Goal: Task Accomplishment & Management: Use online tool/utility

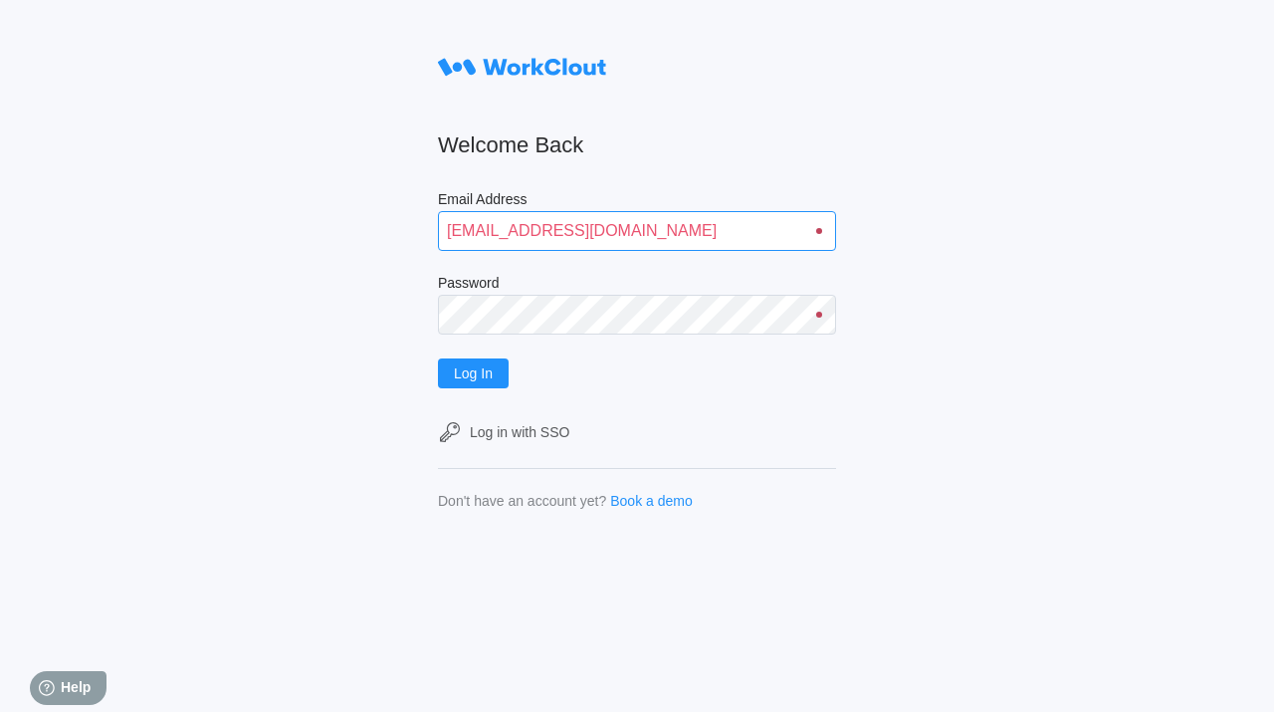
type input "[EMAIL_ADDRESS][DOMAIN_NAME]"
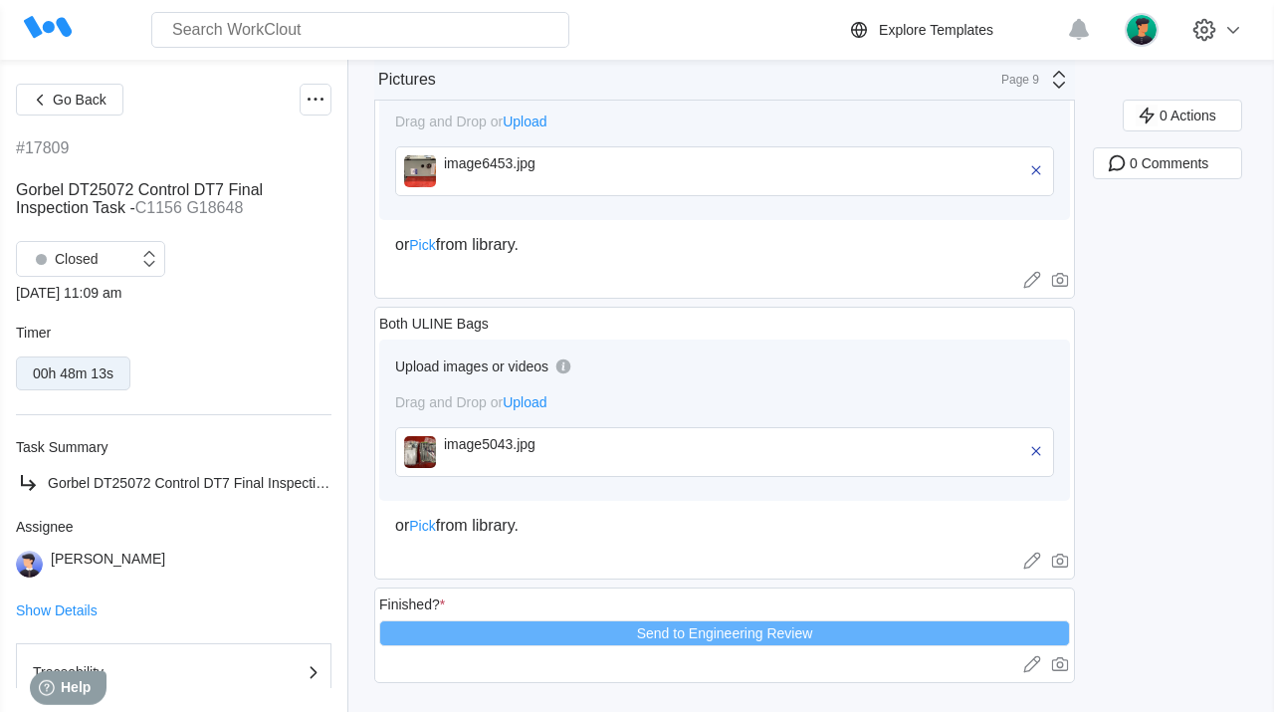
scroll to position [2886, 0]
click at [94, 99] on span "Go Back" at bounding box center [80, 100] width 54 height 14
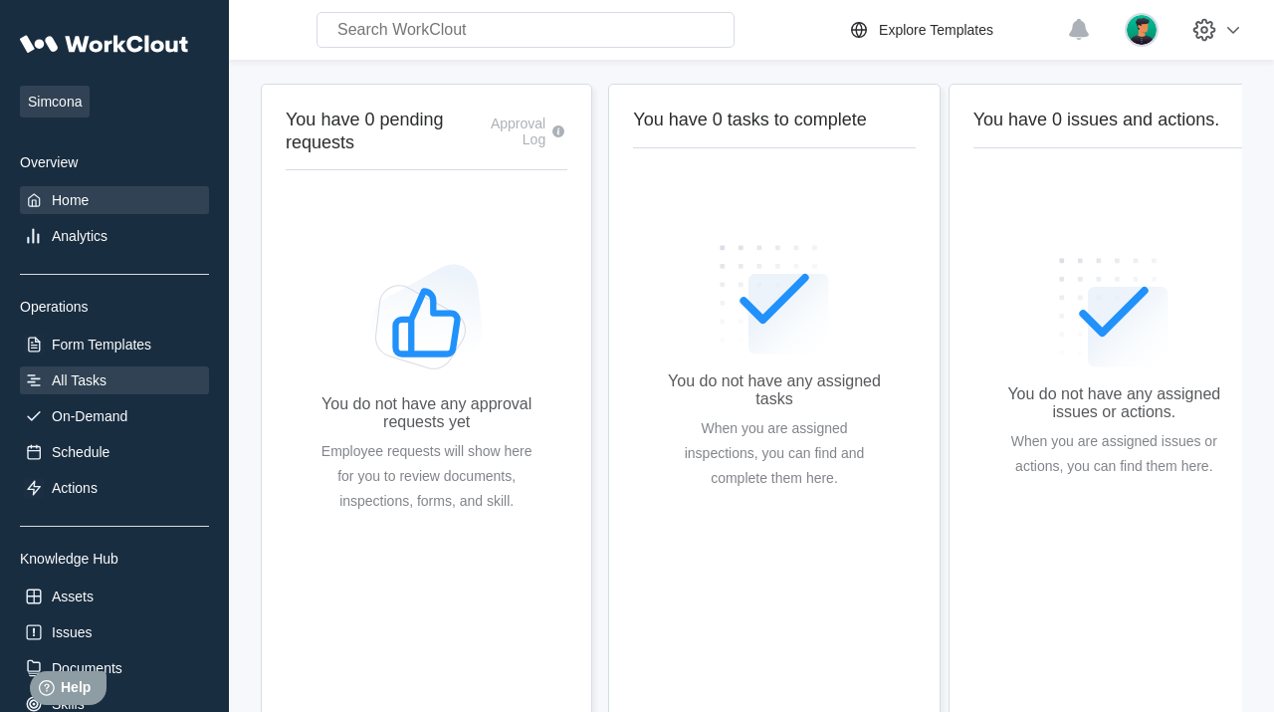
click at [73, 369] on div "All Tasks" at bounding box center [114, 380] width 189 height 28
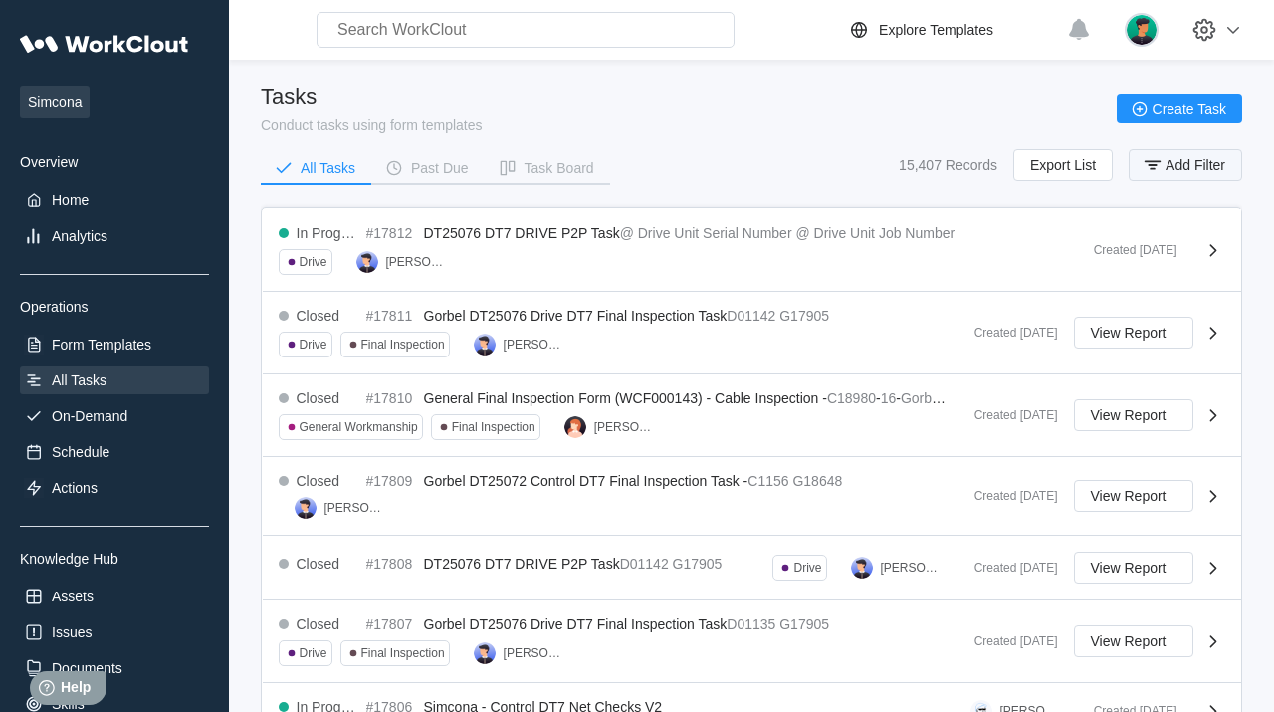
click at [1179, 172] on span "Add Filter" at bounding box center [1195, 165] width 60 height 14
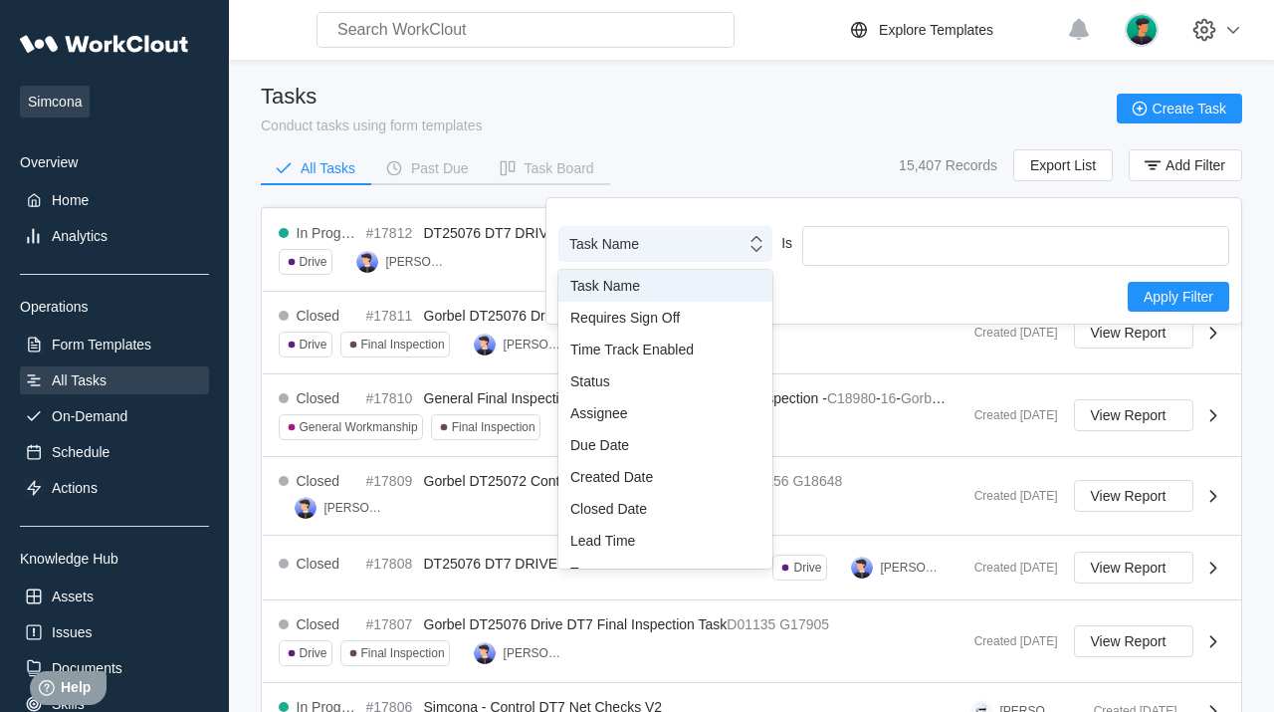
click at [680, 230] on div "Task Name" at bounding box center [652, 244] width 186 height 28
click at [678, 415] on div "Assignee" at bounding box center [665, 413] width 190 height 16
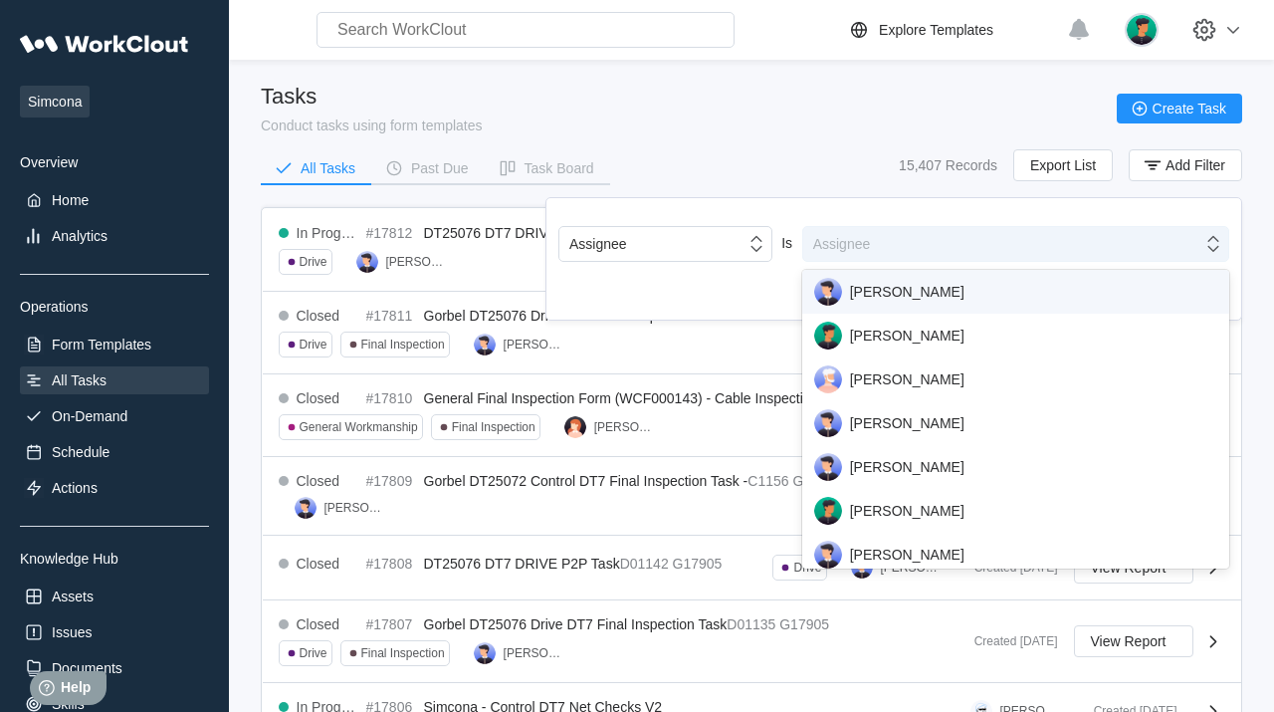
click at [931, 227] on div "Assignee" at bounding box center [1015, 244] width 427 height 36
type input "Emil"
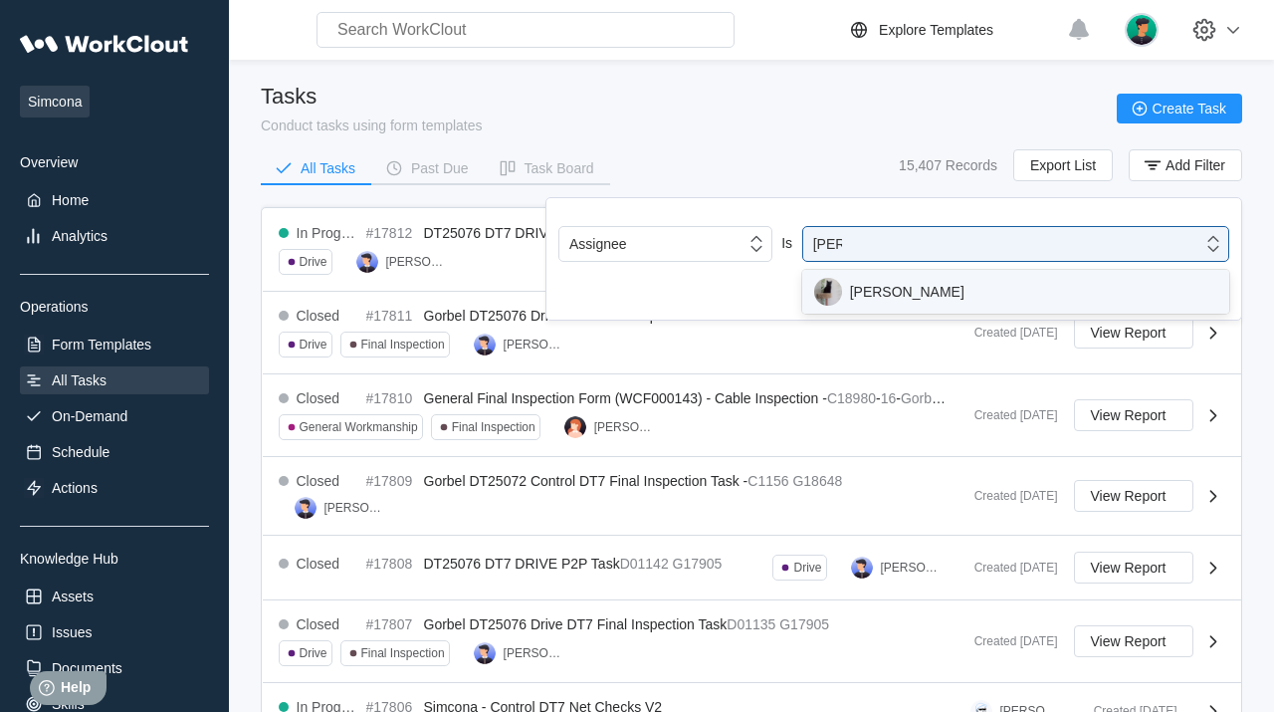
click at [960, 294] on div "Emilia Connelly" at bounding box center [1015, 292] width 403 height 28
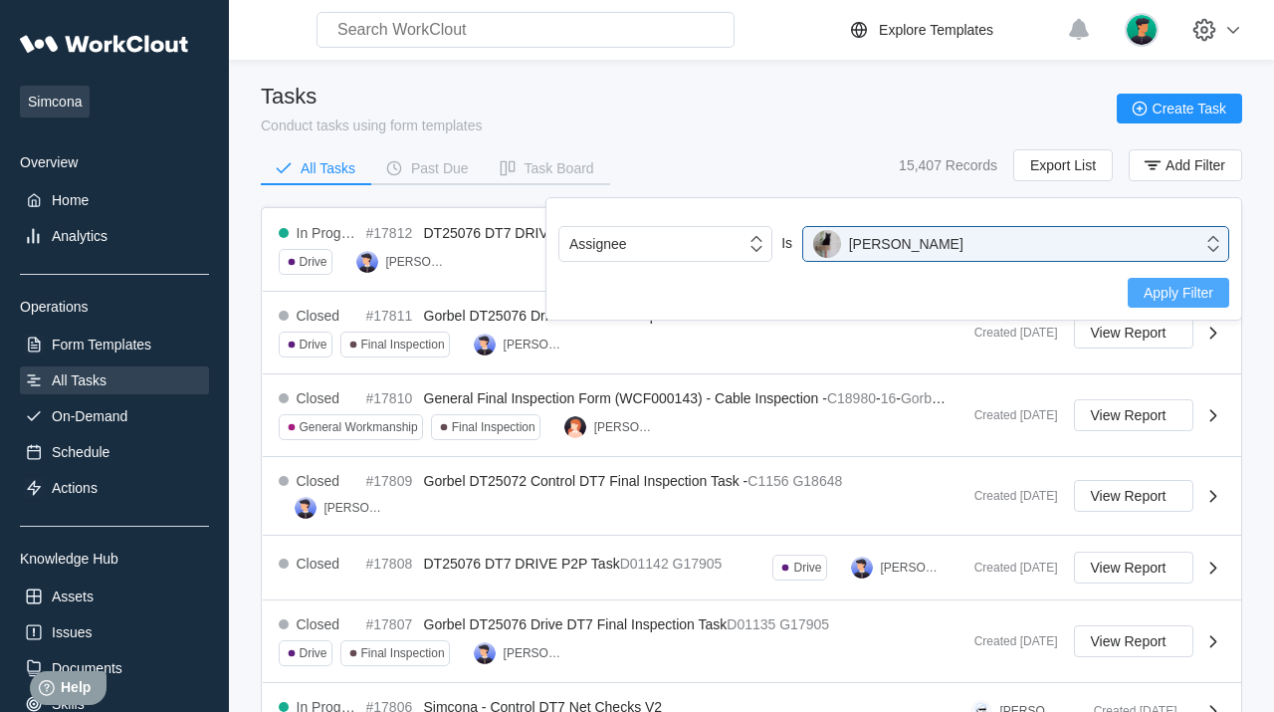
click at [1185, 296] on span "Apply Filter" at bounding box center [1179, 293] width 70 height 14
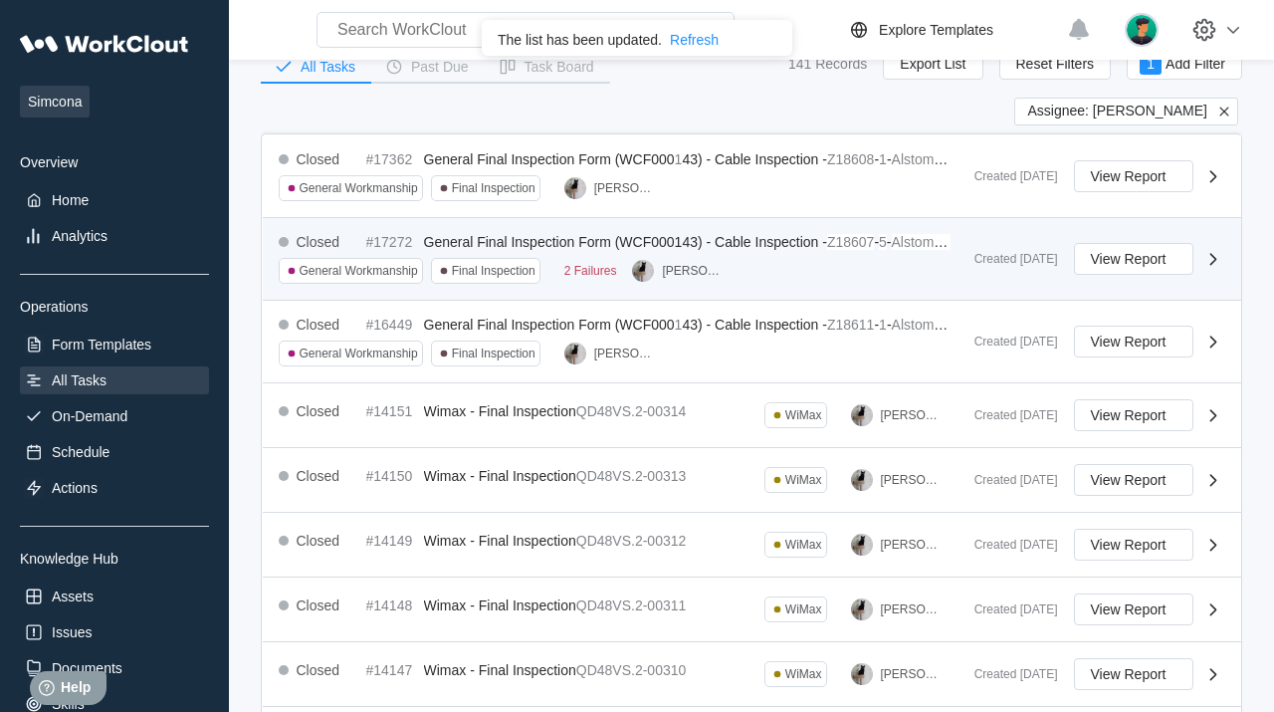
scroll to position [104, 0]
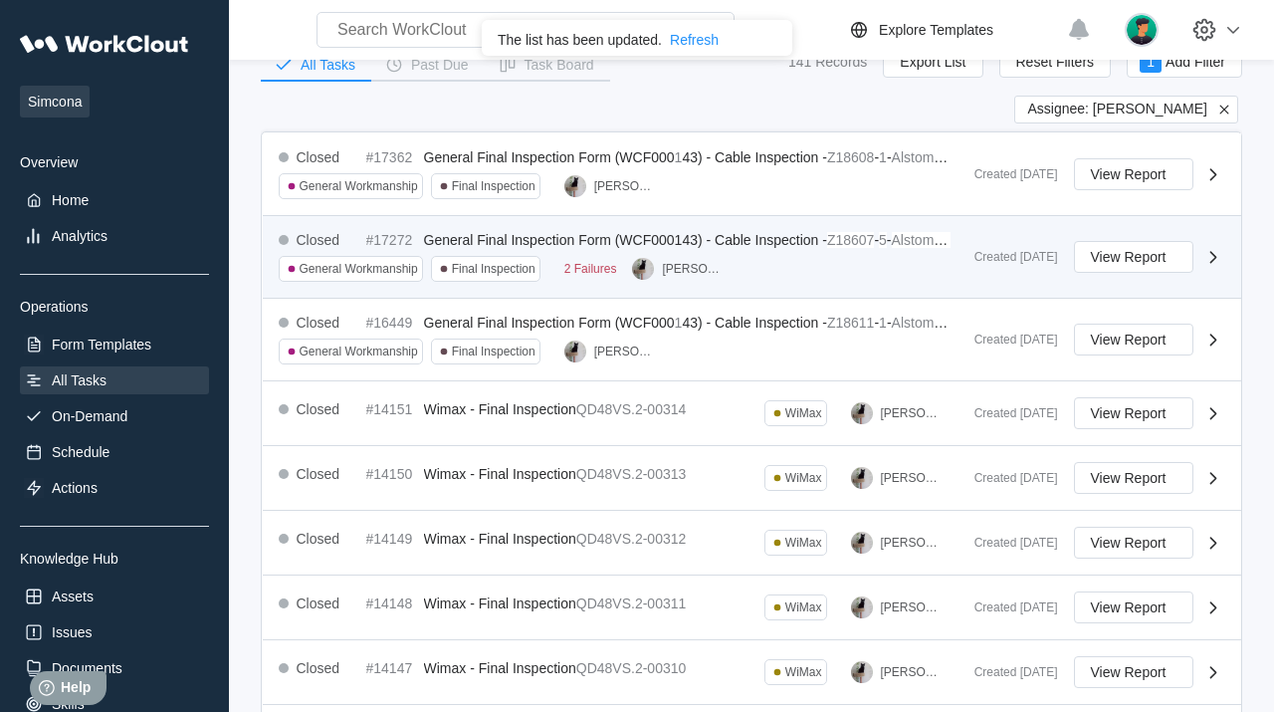
click at [879, 237] on span "-" at bounding box center [876, 240] width 5 height 16
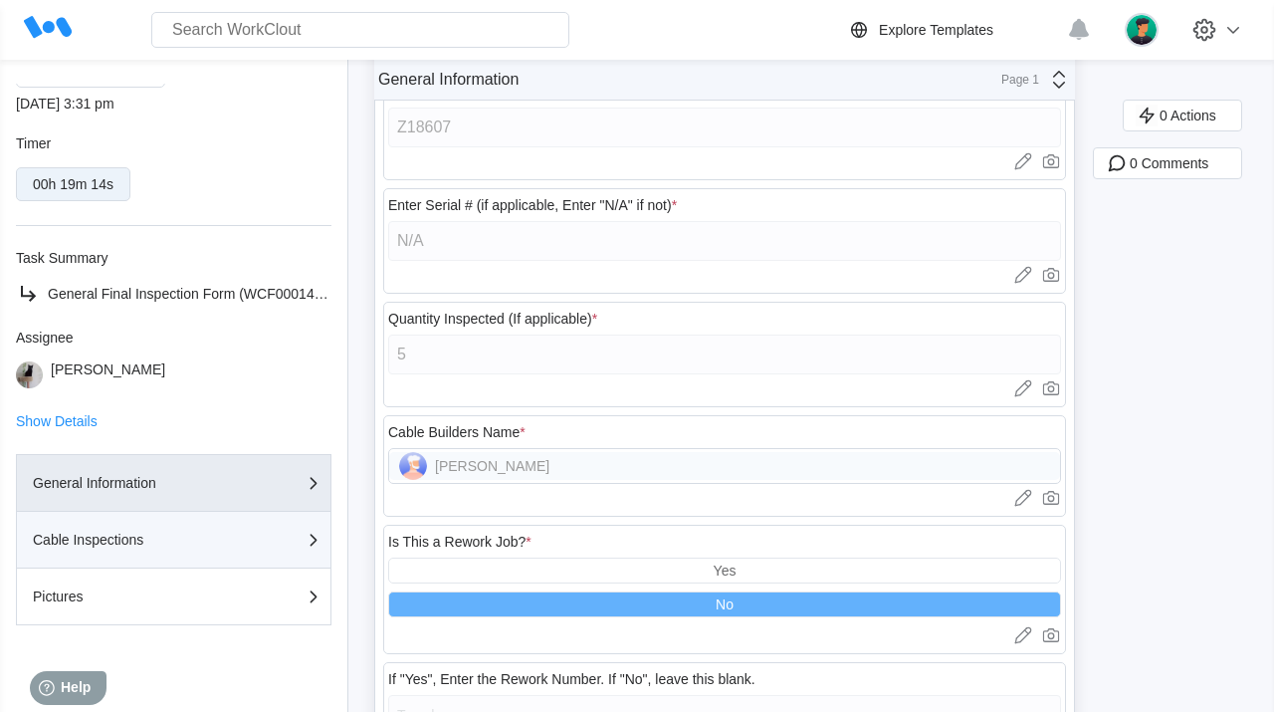
scroll to position [209, 0]
click at [211, 525] on button "Cable Inspections" at bounding box center [173, 539] width 315 height 57
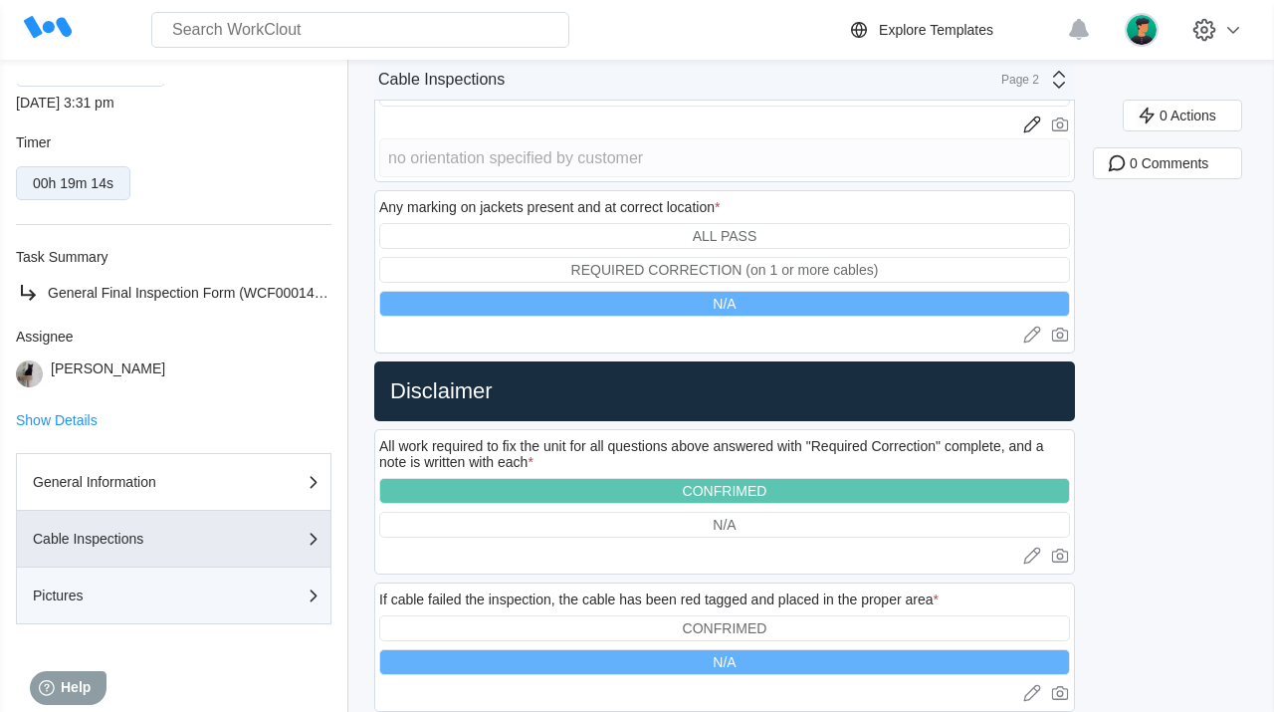
scroll to position [208, 0]
click at [172, 599] on div "Pictures" at bounding box center [132, 595] width 199 height 14
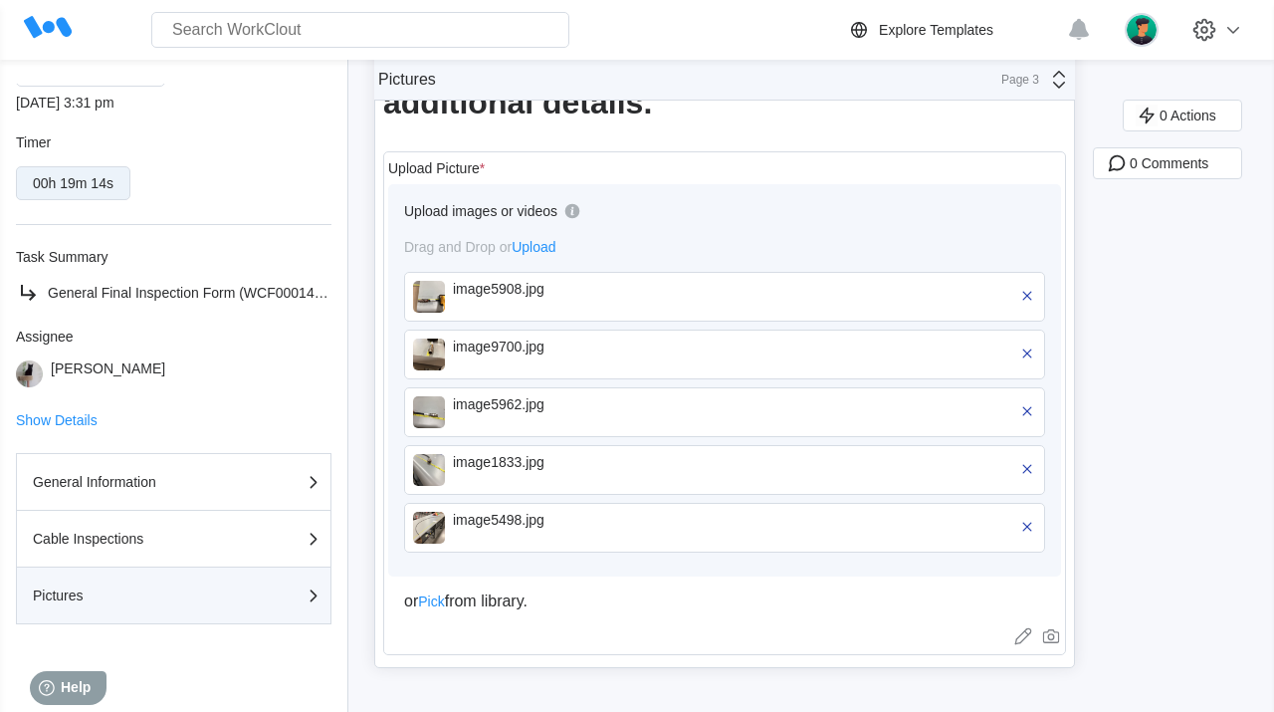
scroll to position [244, 0]
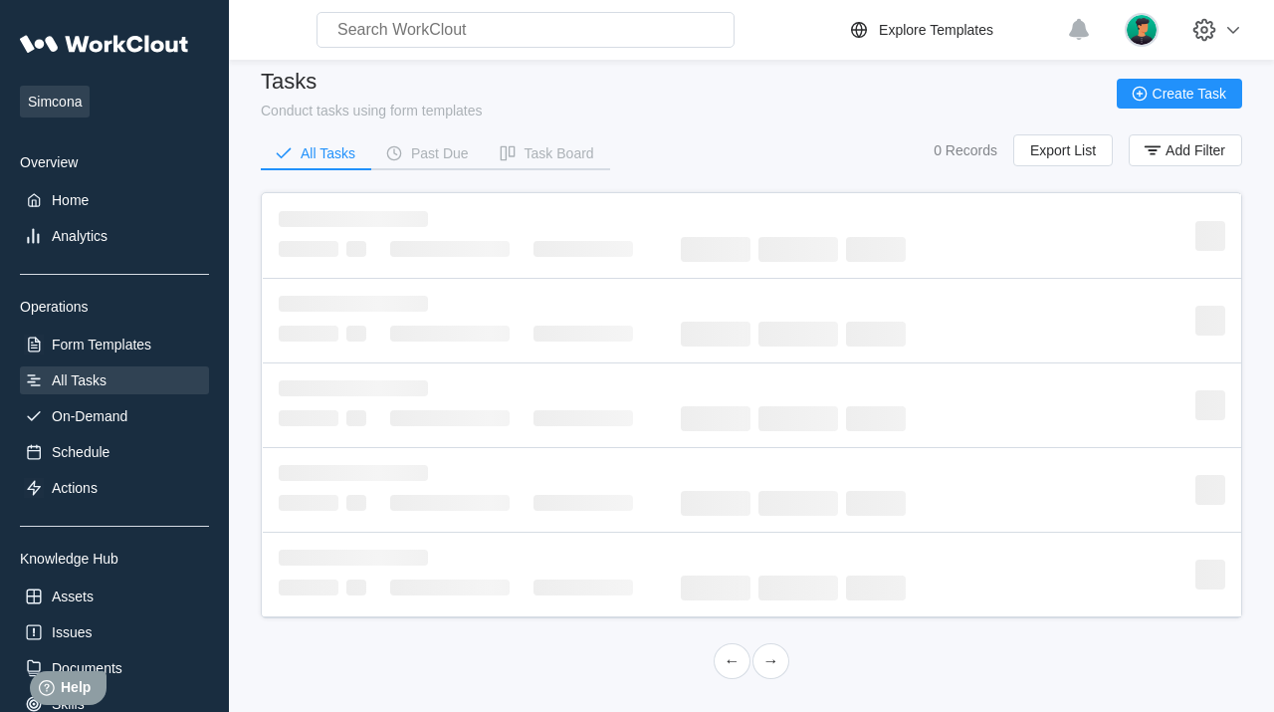
scroll to position [14, 0]
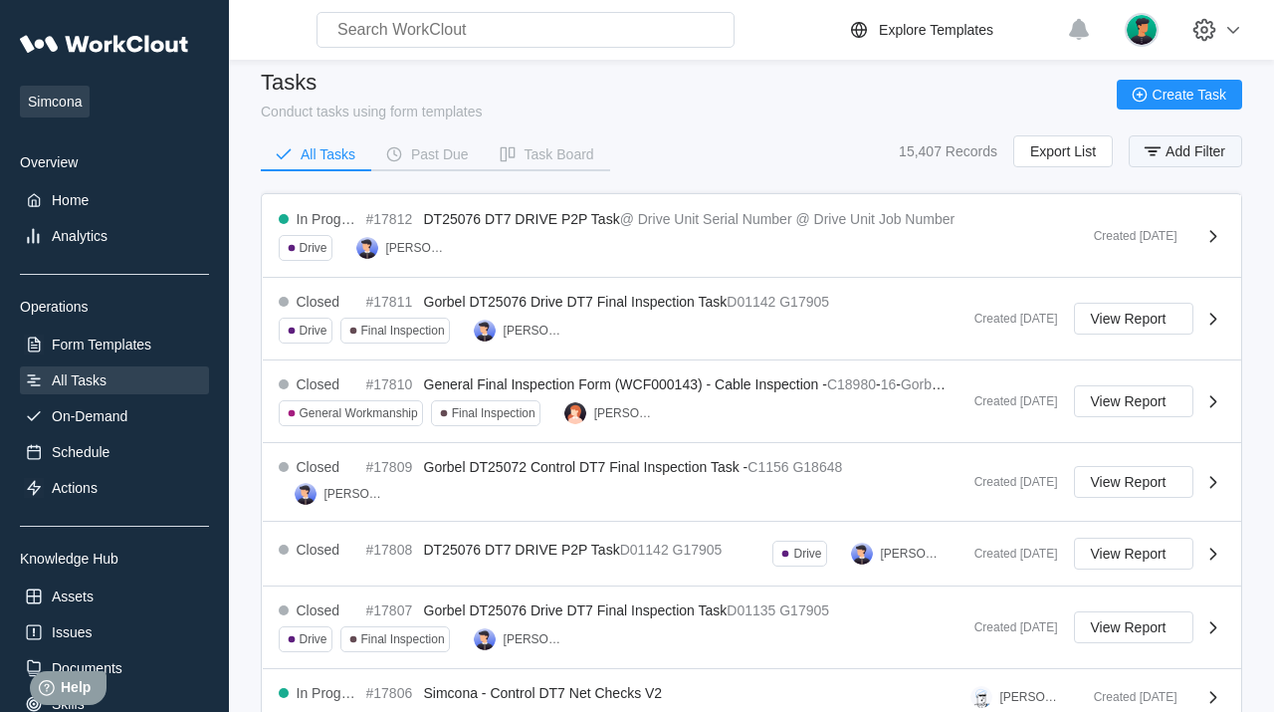
click at [1194, 150] on span "Add Filter" at bounding box center [1195, 151] width 60 height 14
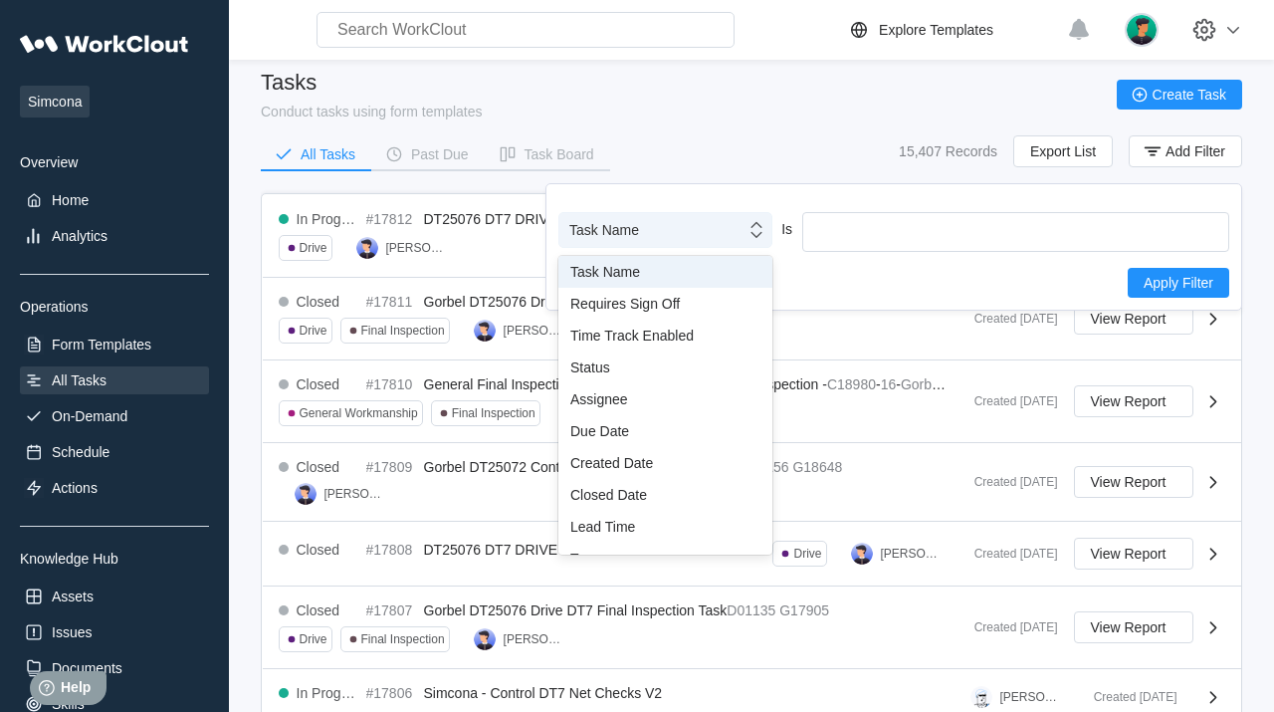
click at [724, 230] on div "Task Name" at bounding box center [652, 230] width 186 height 28
click at [660, 402] on div "Assignee" at bounding box center [665, 399] width 190 height 16
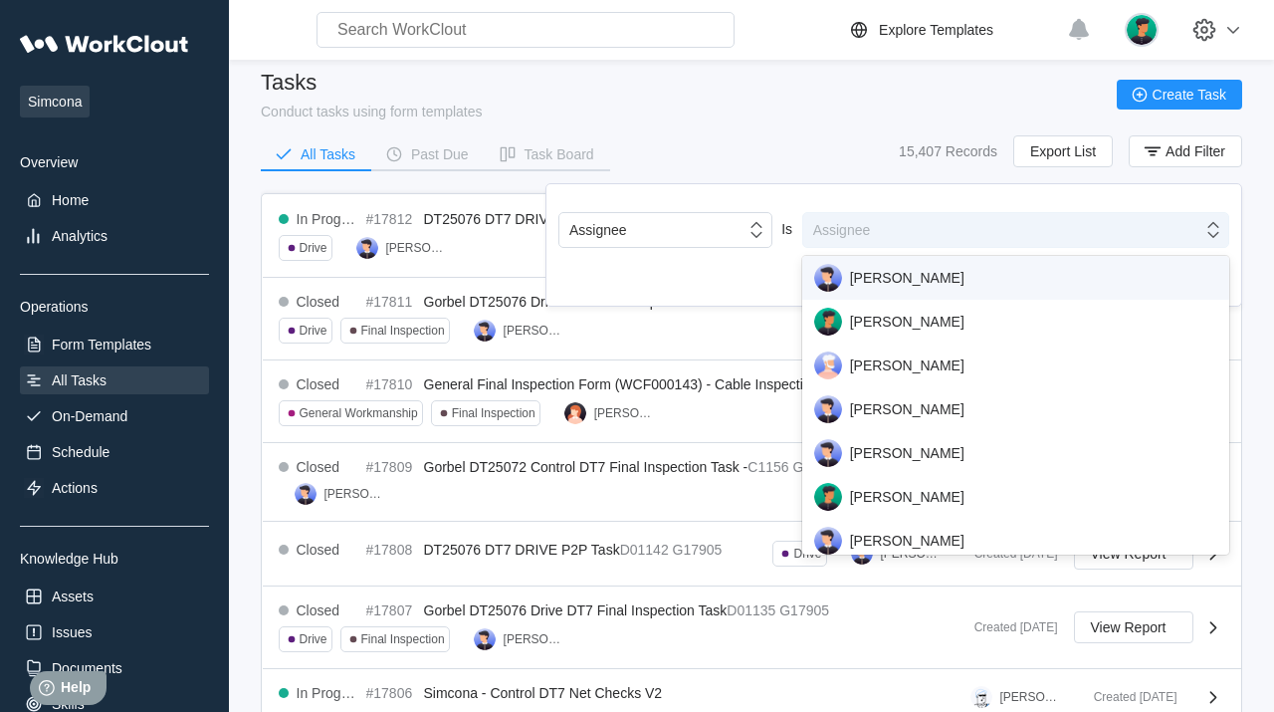
click at [908, 233] on div "Assignee" at bounding box center [1002, 230] width 399 height 28
type input "Emili"
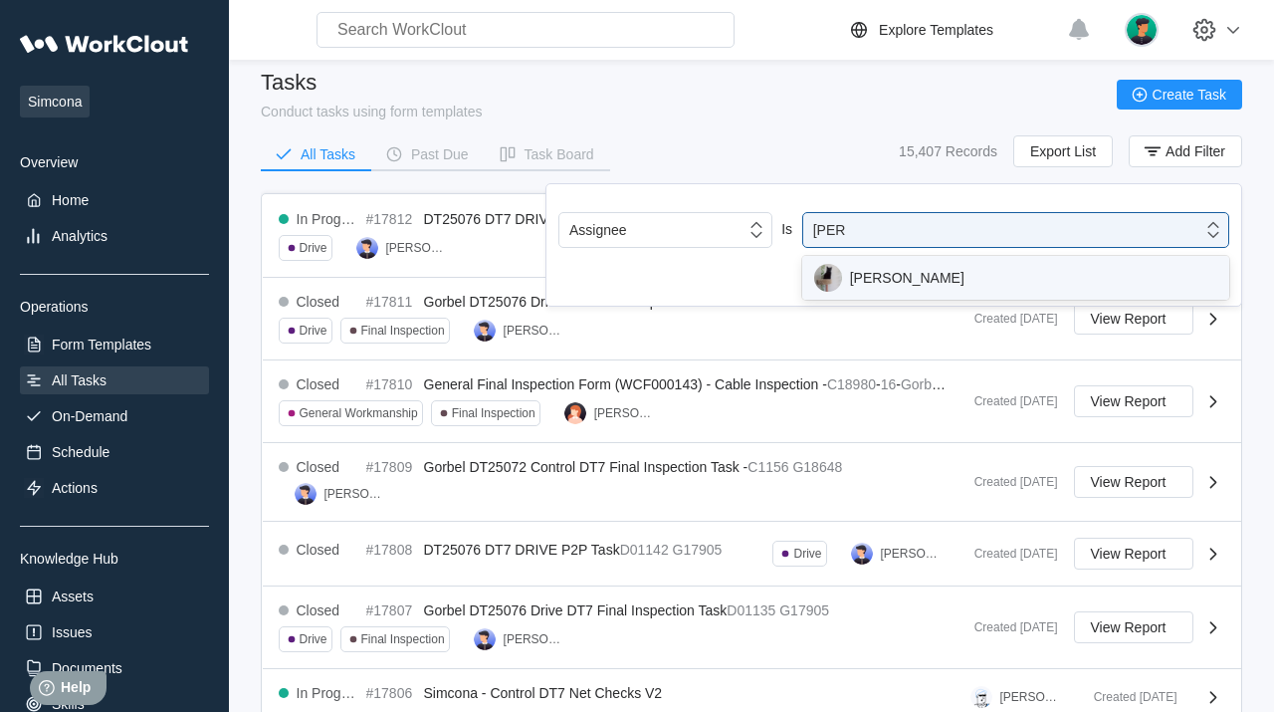
click at [918, 289] on div "Emilia Connelly" at bounding box center [1015, 278] width 403 height 28
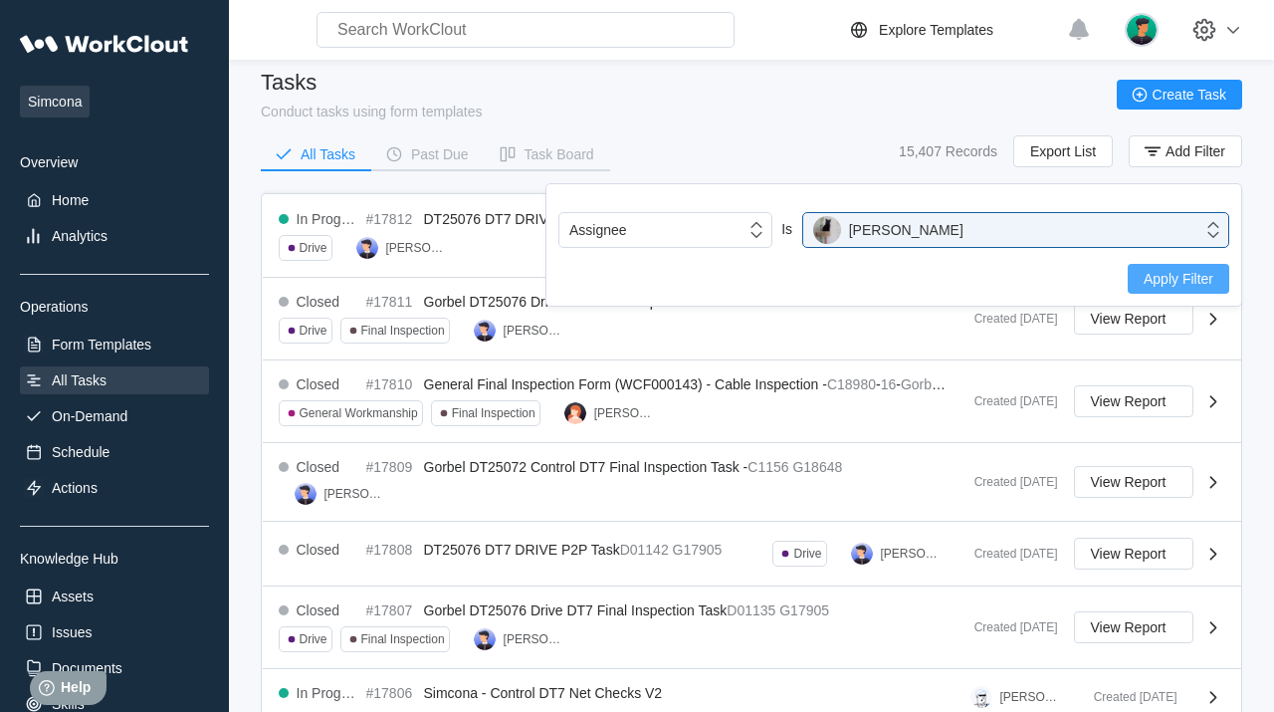
click at [1215, 268] on button "Apply Filter" at bounding box center [1179, 279] width 102 height 30
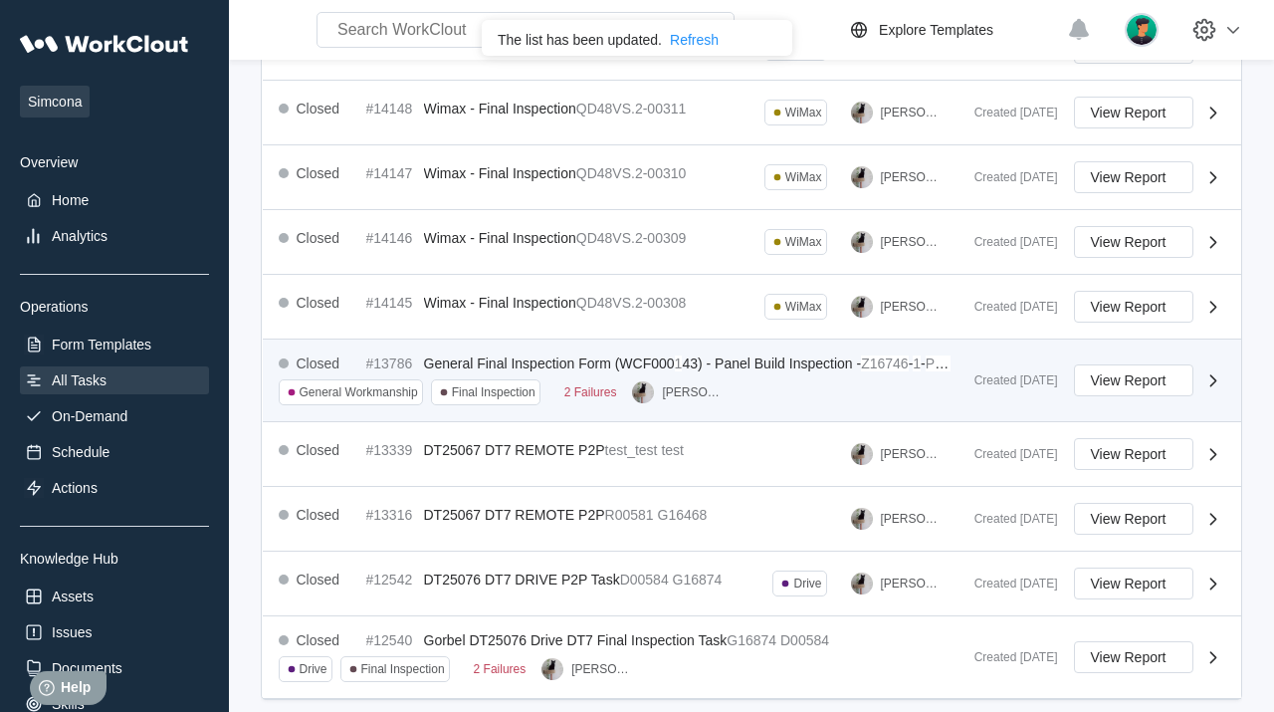
scroll to position [635, 0]
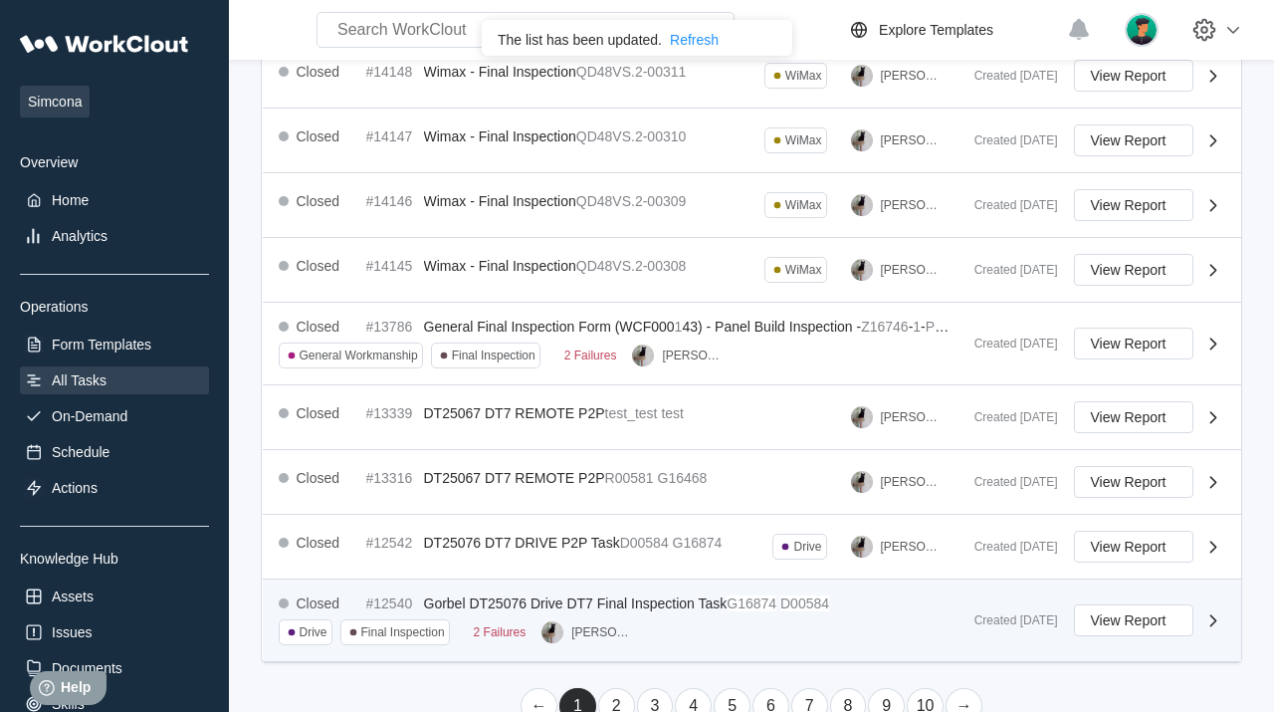
click at [734, 595] on mark "G16874" at bounding box center [752, 603] width 50 height 16
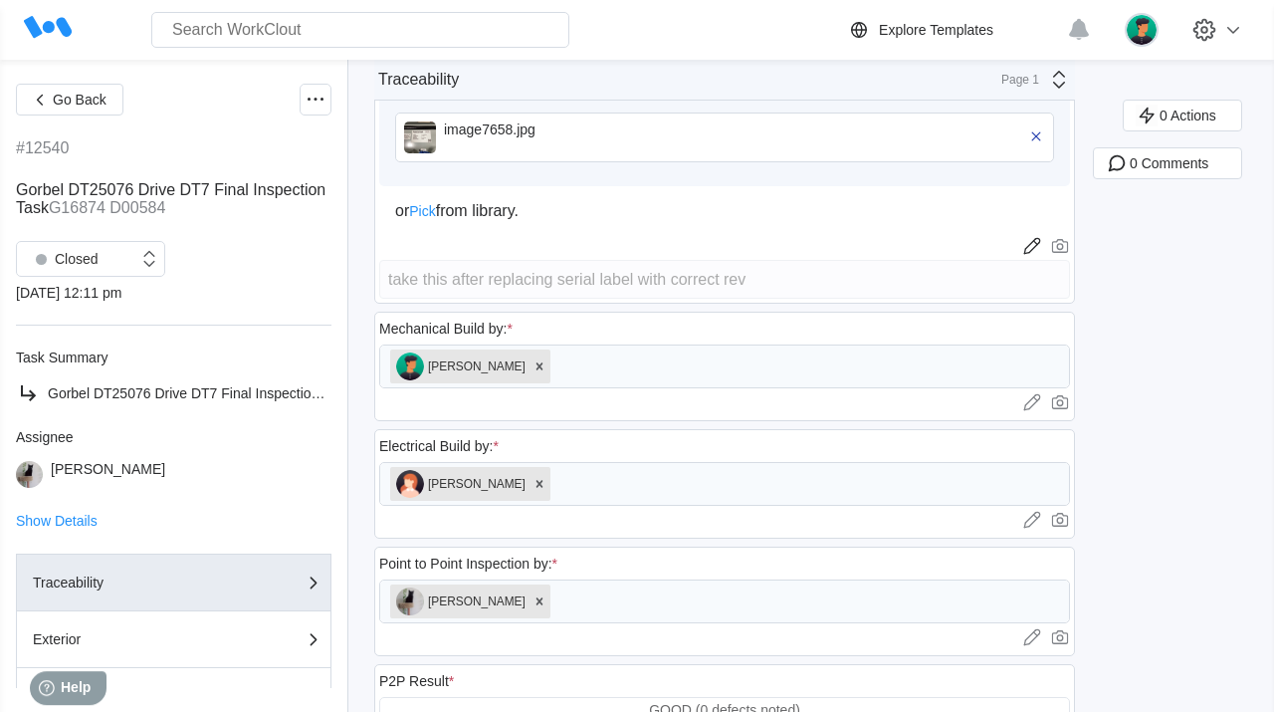
scroll to position [1088, 0]
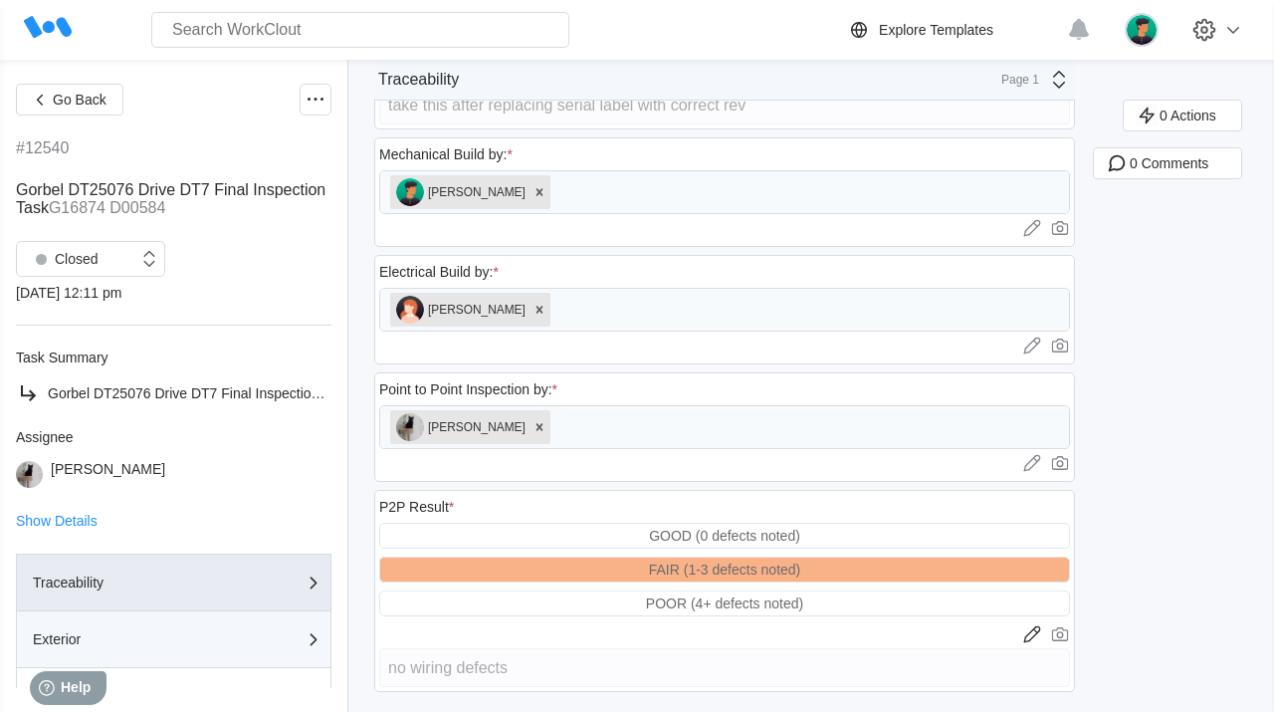
click at [124, 626] on button "Exterior" at bounding box center [173, 639] width 315 height 57
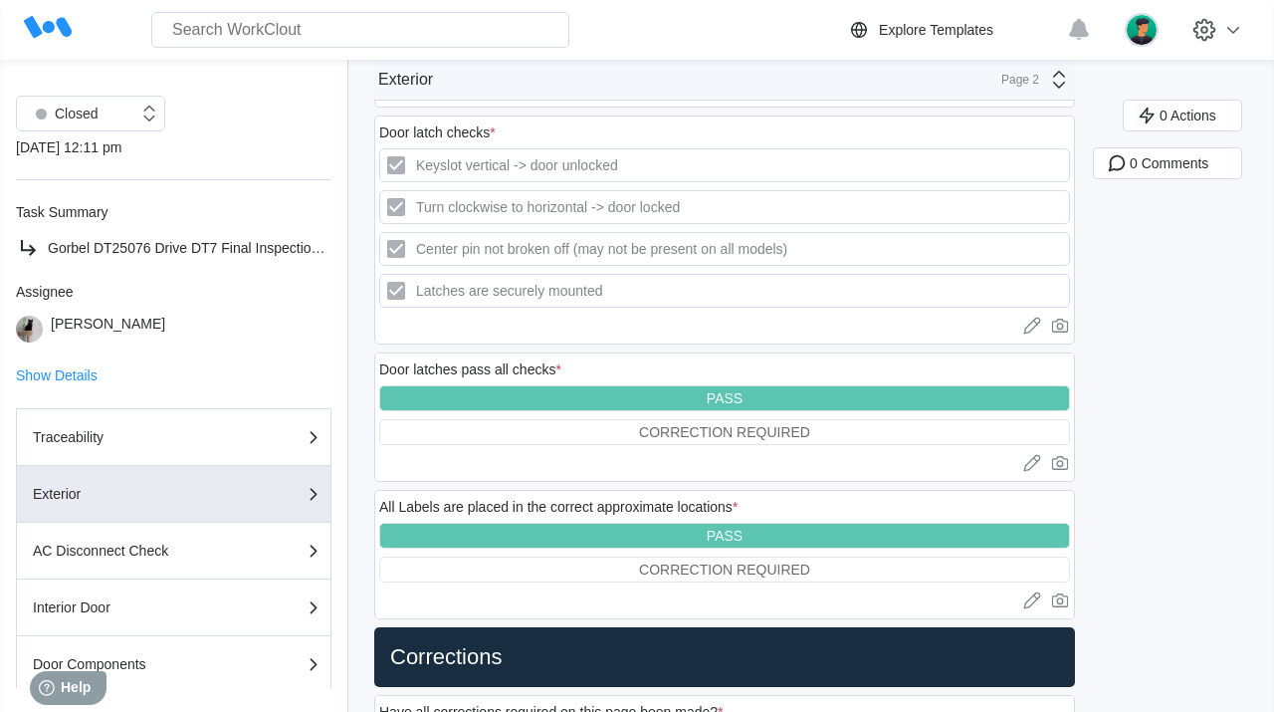
scroll to position [440, 0]
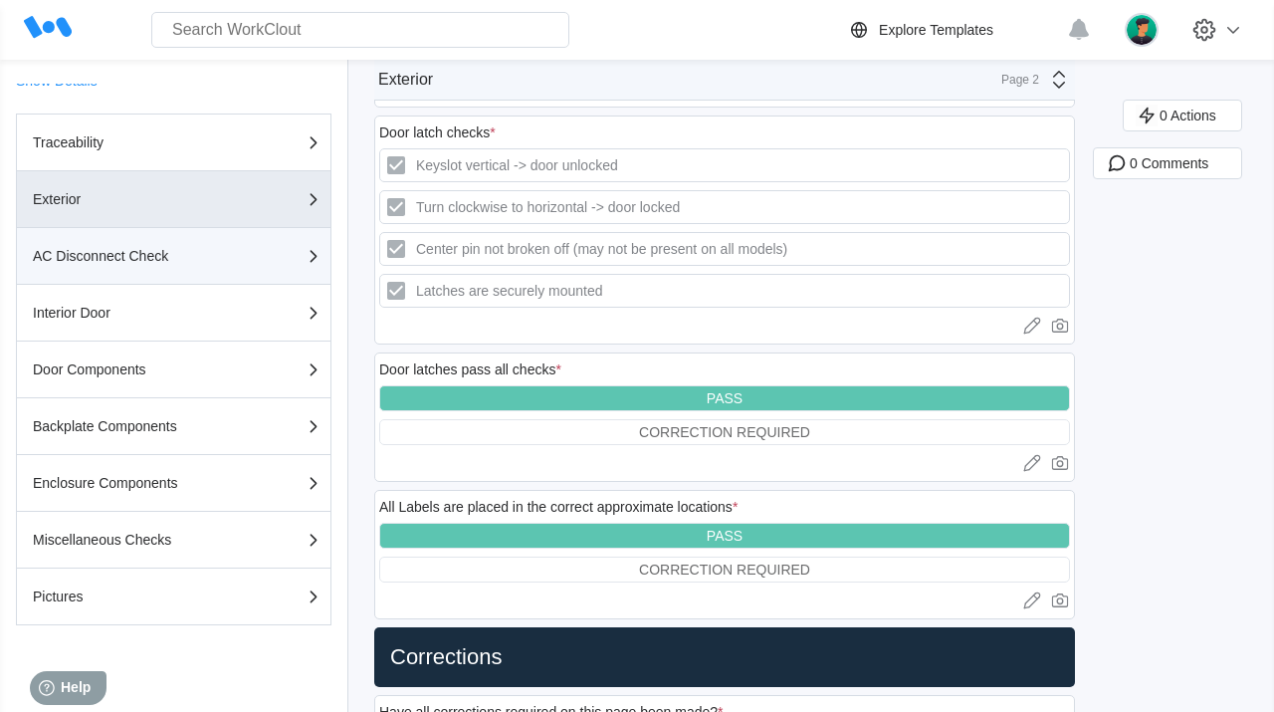
click at [180, 255] on div "AC Disconnect Check" at bounding box center [132, 256] width 199 height 14
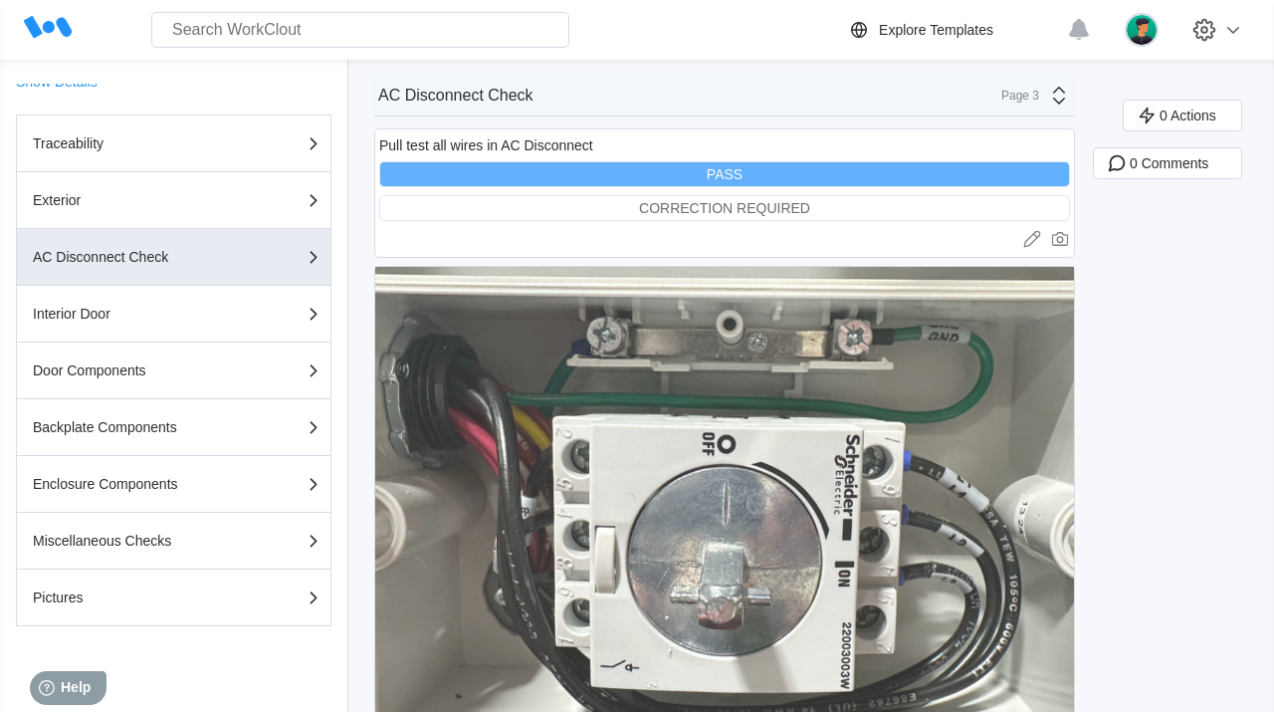
scroll to position [117, 0]
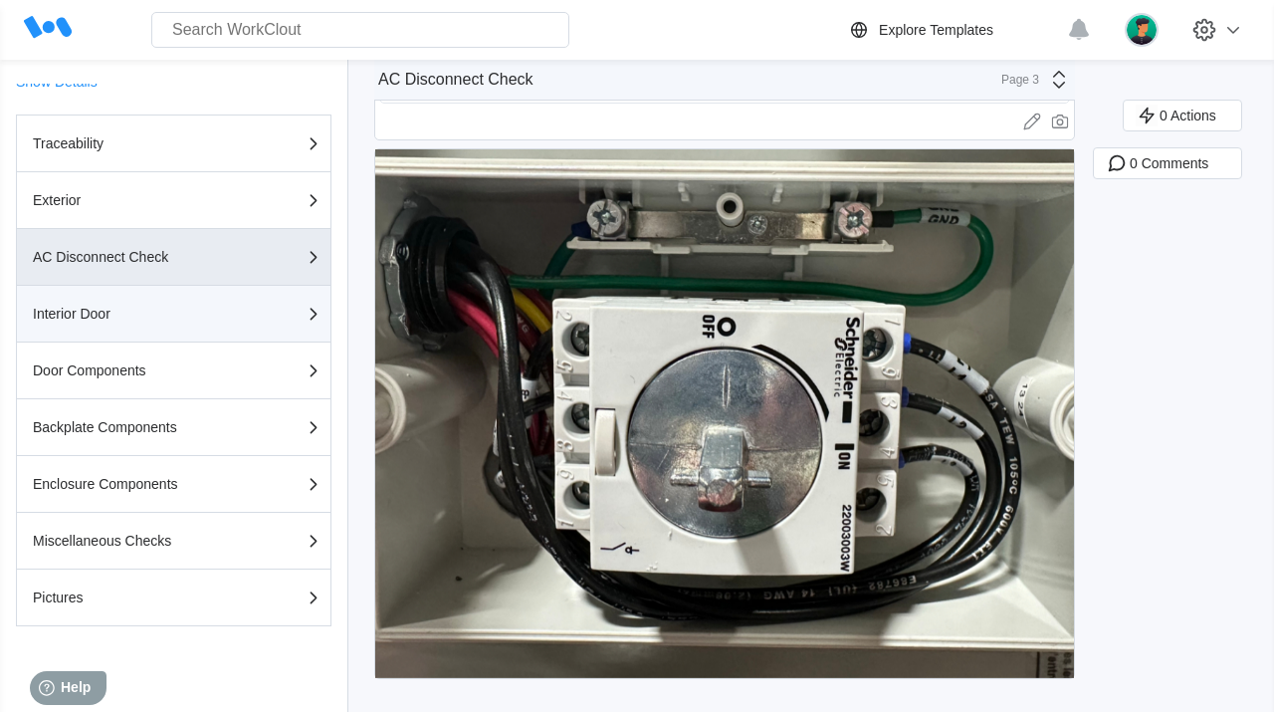
click at [166, 312] on div "Interior Door" at bounding box center [132, 314] width 199 height 14
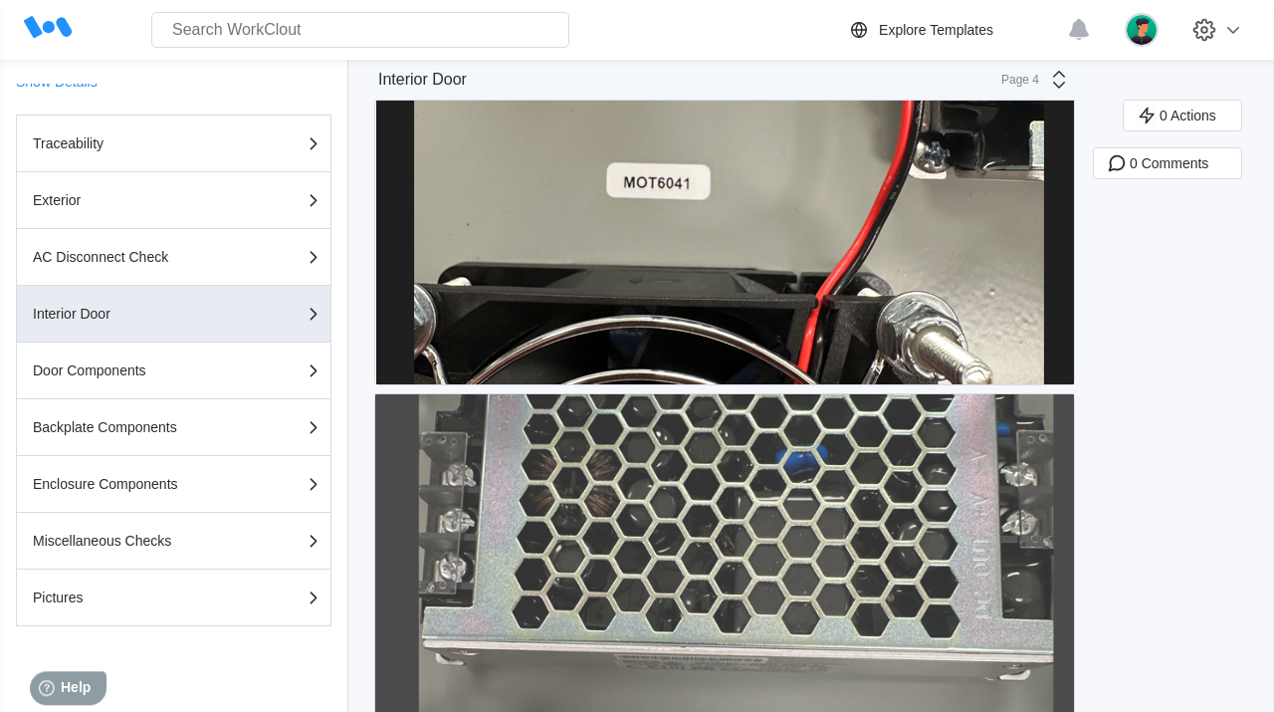
scroll to position [4053, 0]
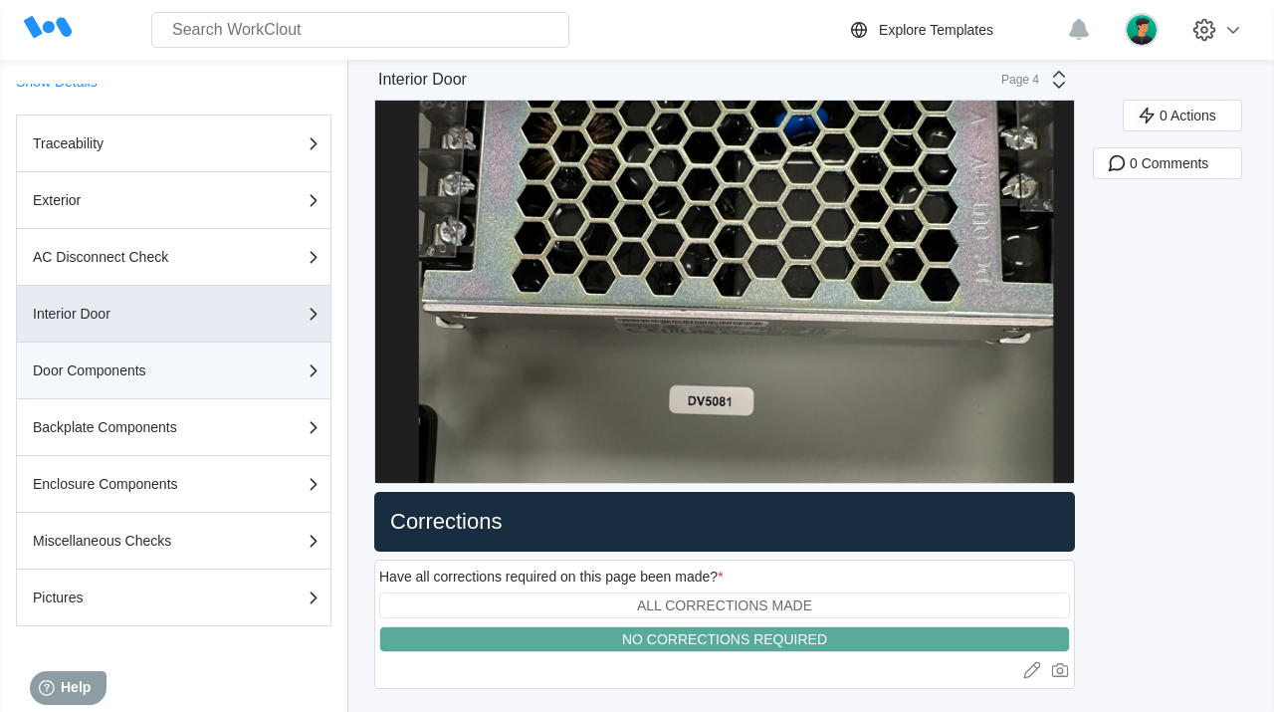
click at [234, 348] on button "Door Components" at bounding box center [173, 370] width 315 height 57
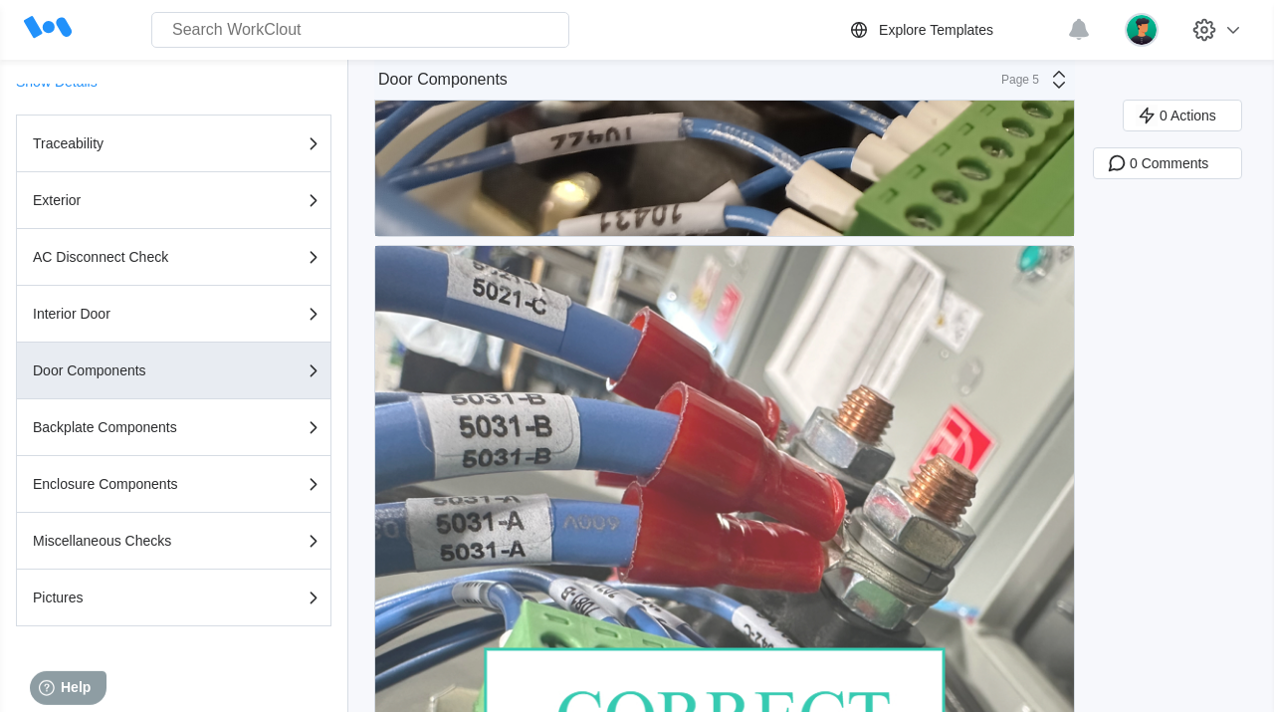
scroll to position [4943, 0]
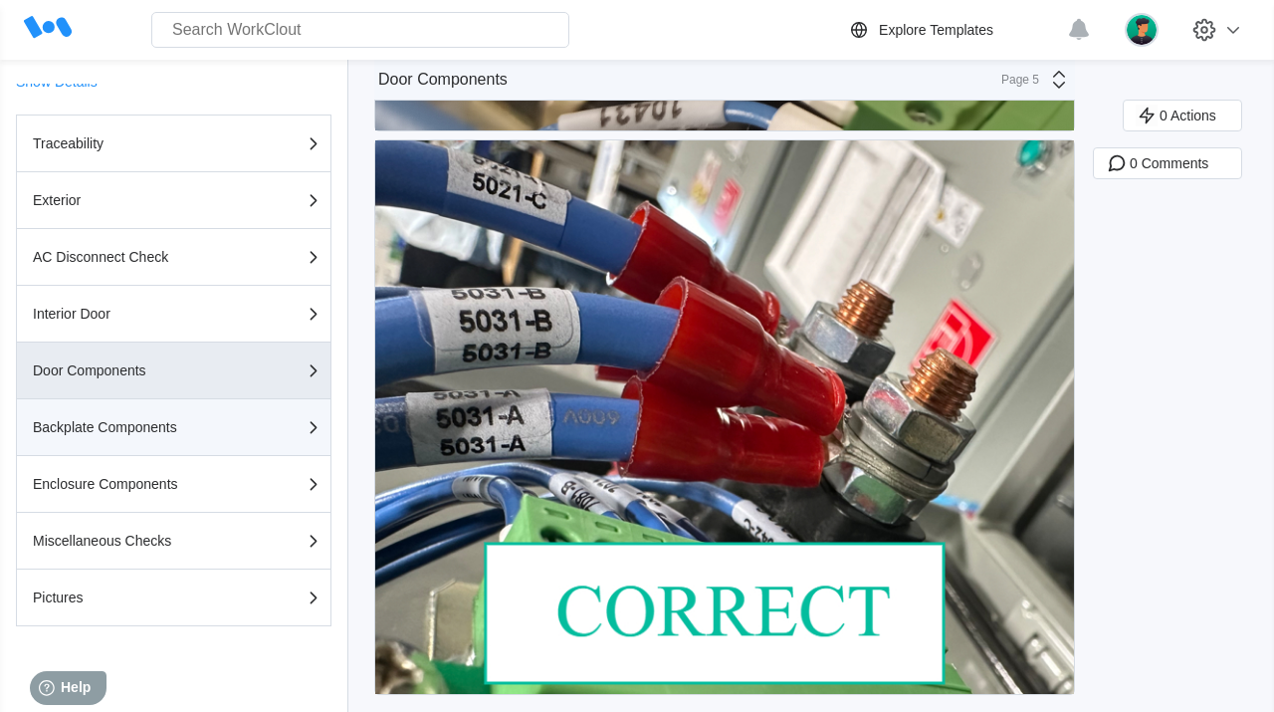
click at [53, 421] on div "Backplate Components" at bounding box center [132, 427] width 199 height 14
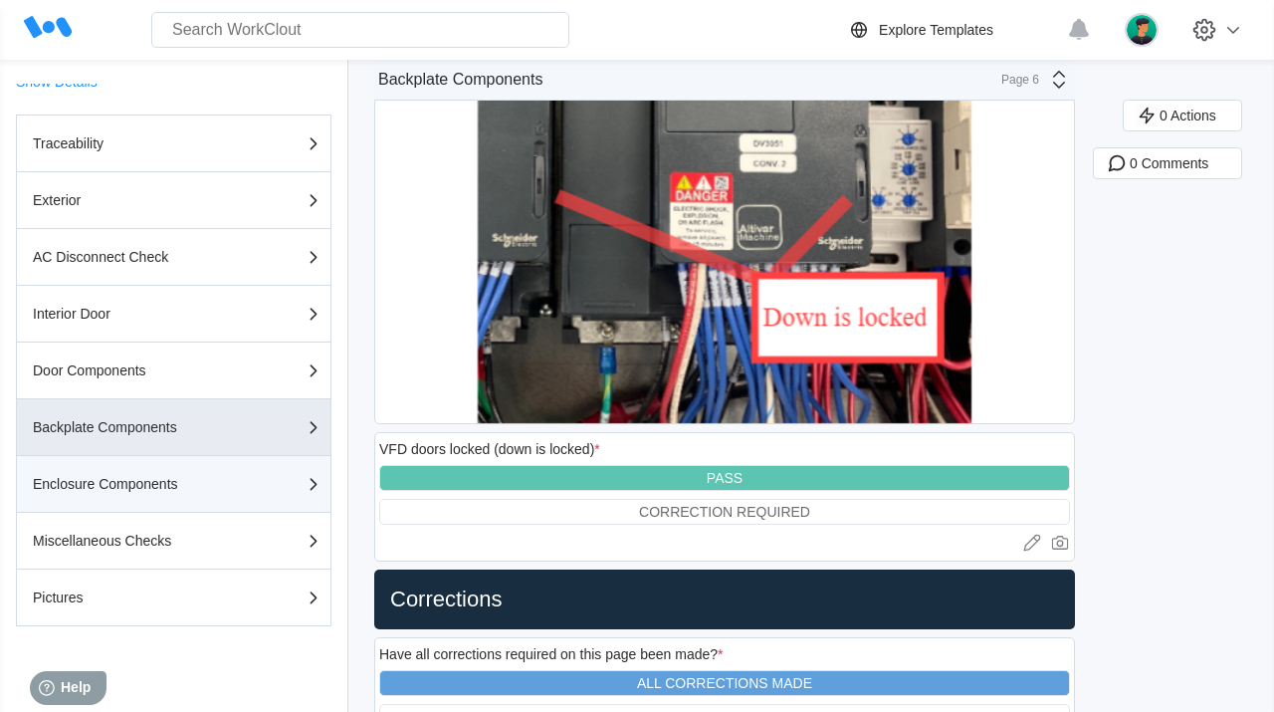
click at [279, 483] on div "button" at bounding box center [273, 484] width 83 height 24
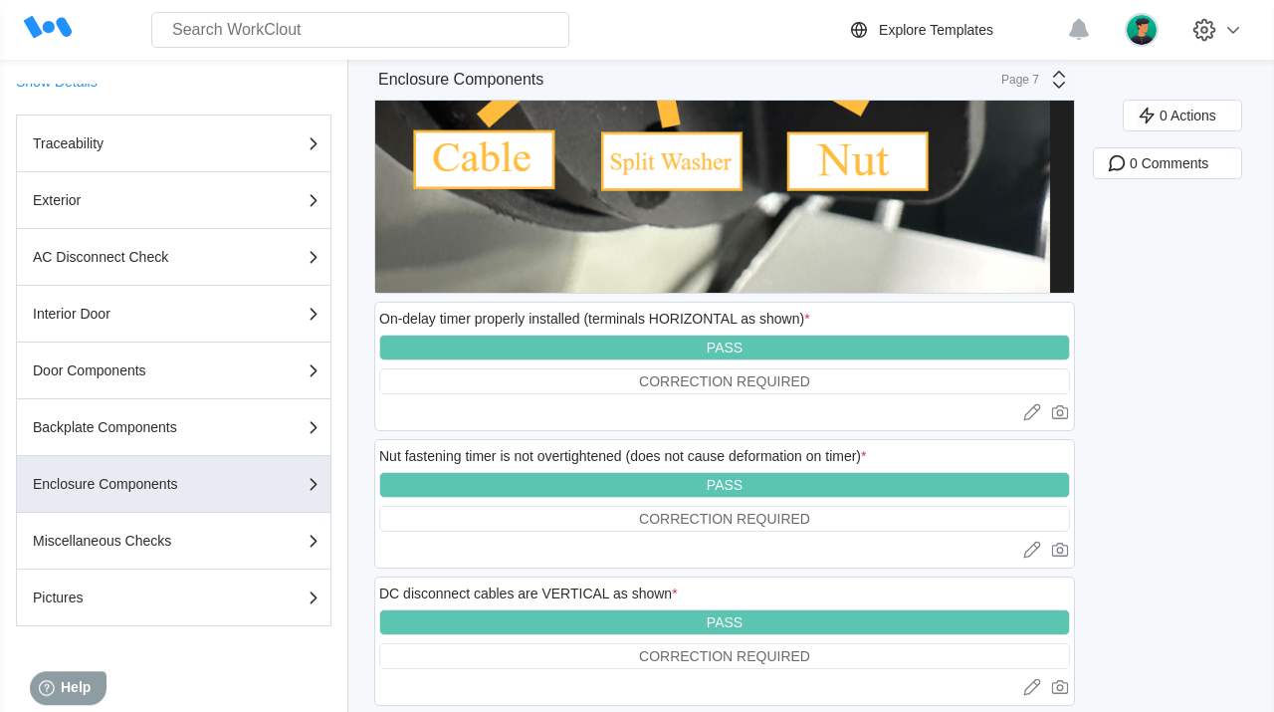
scroll to position [3629, 0]
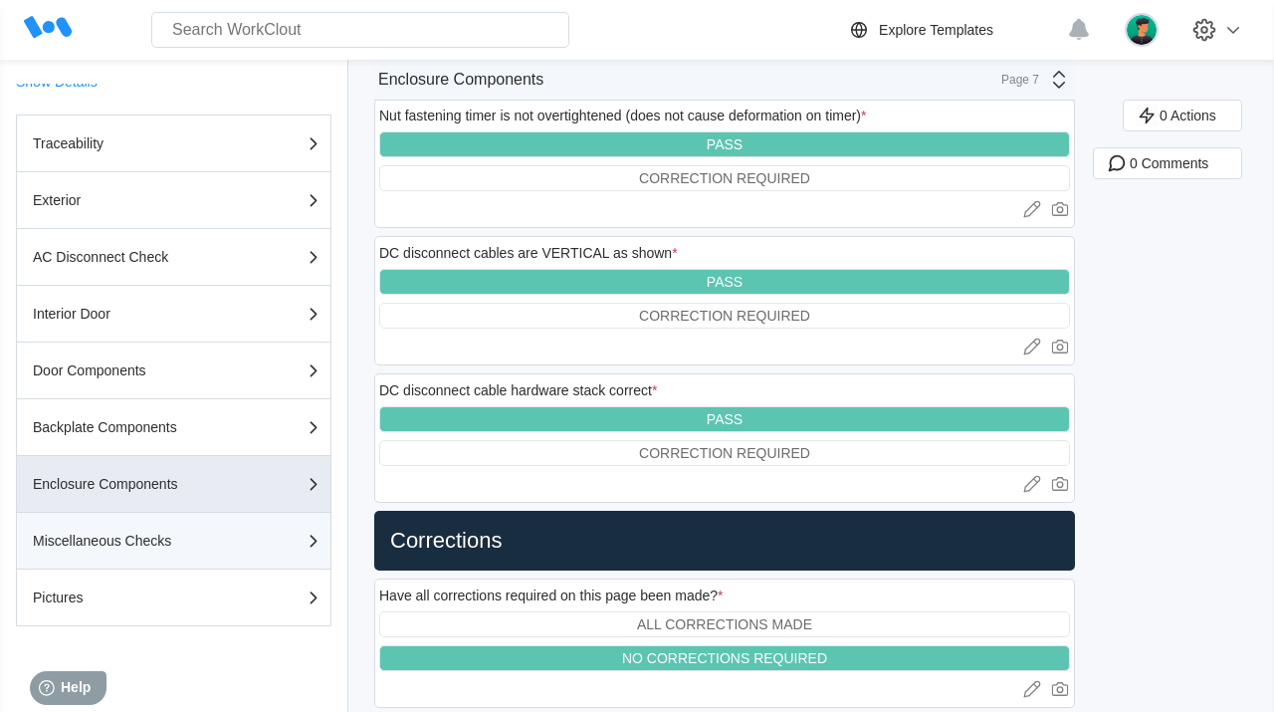
click at [170, 560] on button "Miscellaneous Checks" at bounding box center [173, 541] width 315 height 57
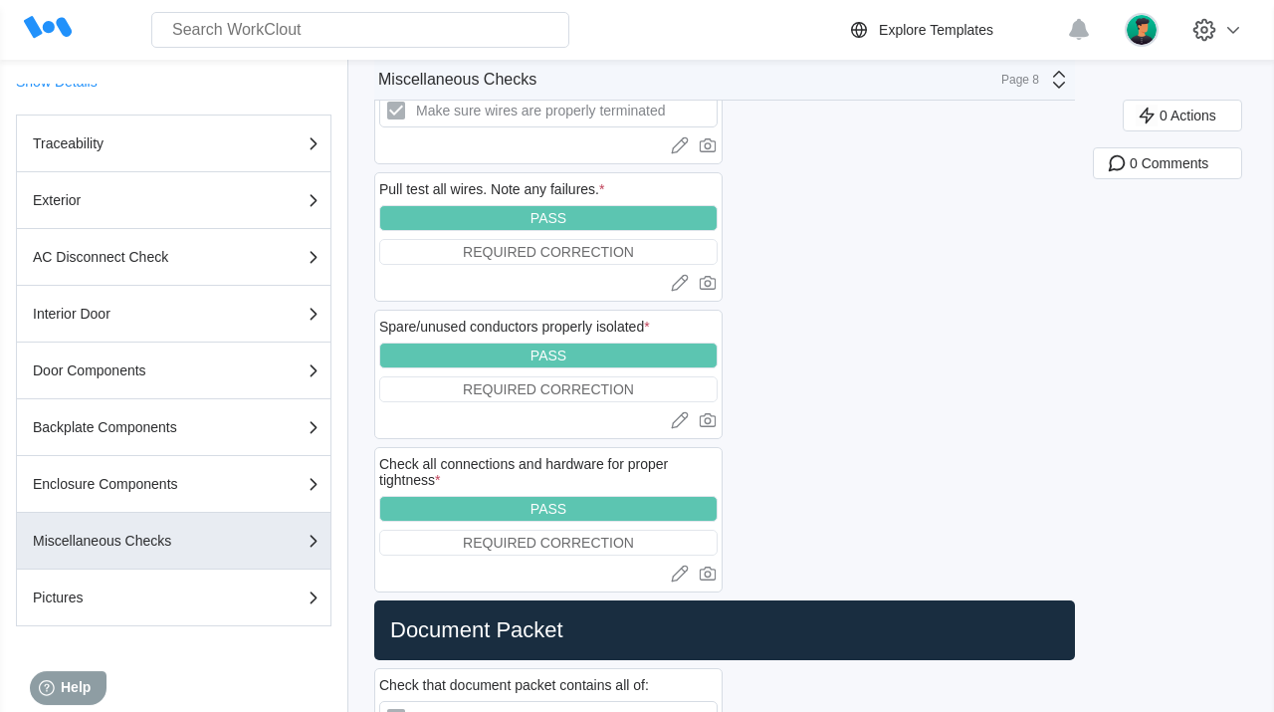
scroll to position [639, 0]
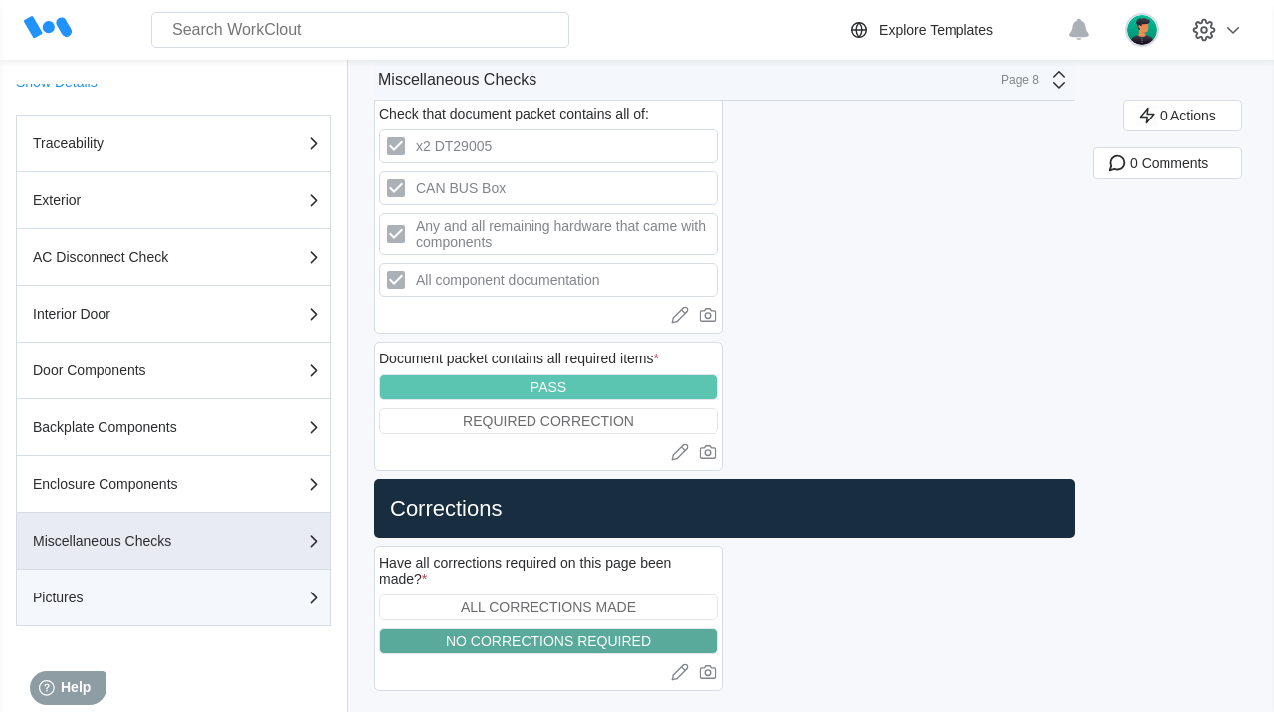
click at [202, 598] on div "Pictures" at bounding box center [132, 597] width 199 height 14
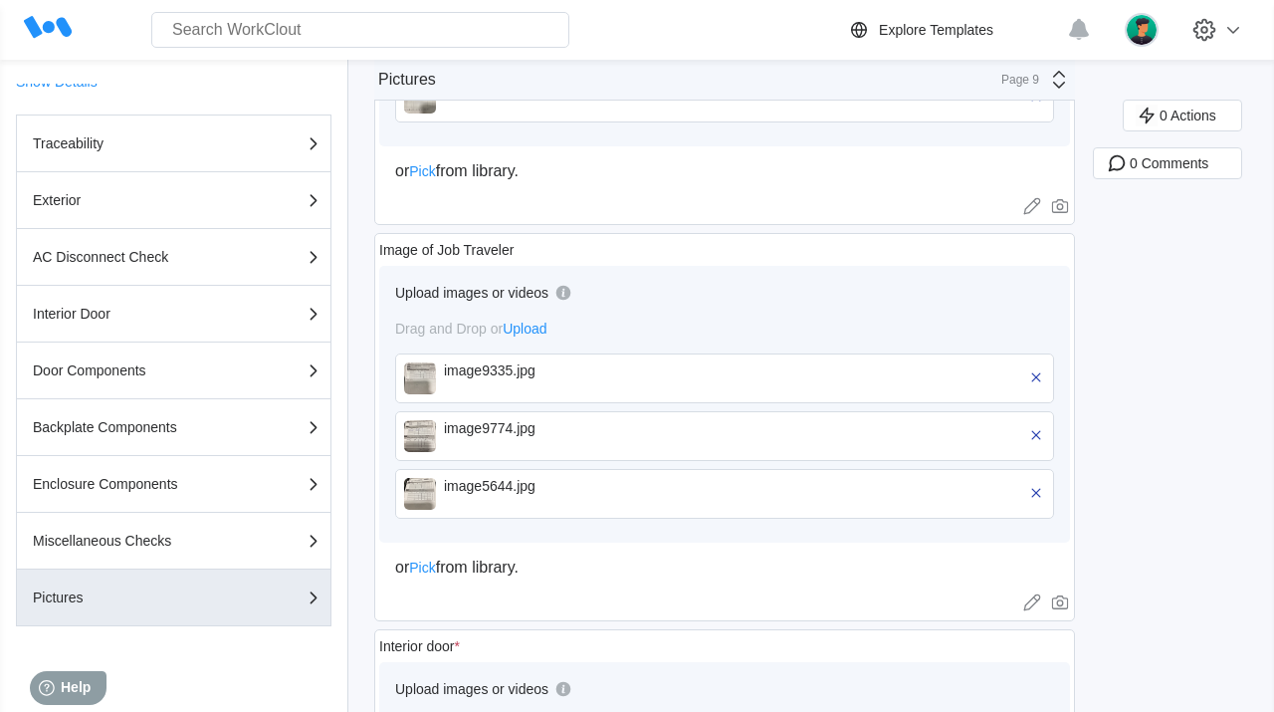
scroll to position [1072, 0]
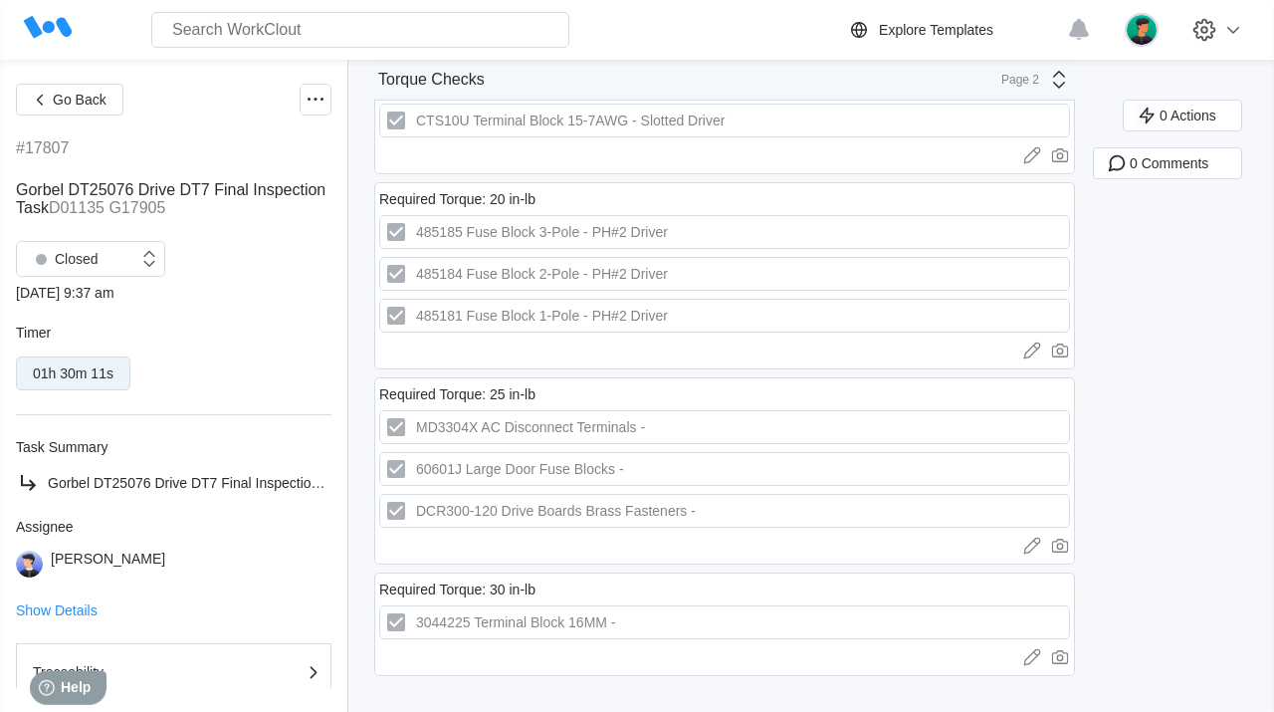
scroll to position [947, 0]
